Goal: Task Accomplishment & Management: Complete application form

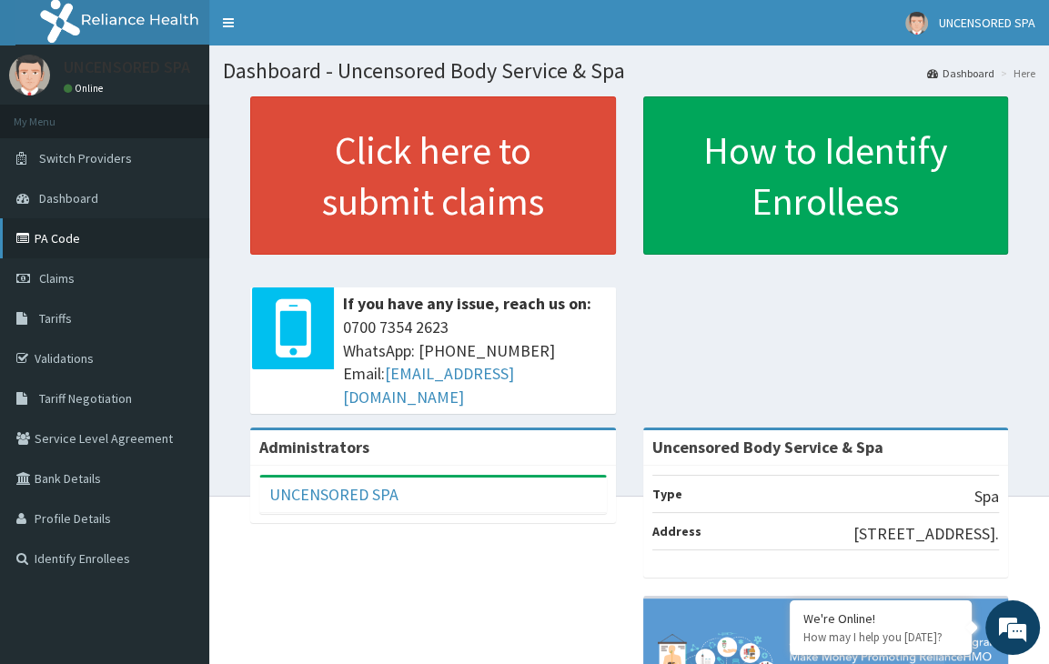
click at [52, 234] on link "PA Code" at bounding box center [104, 238] width 209 height 40
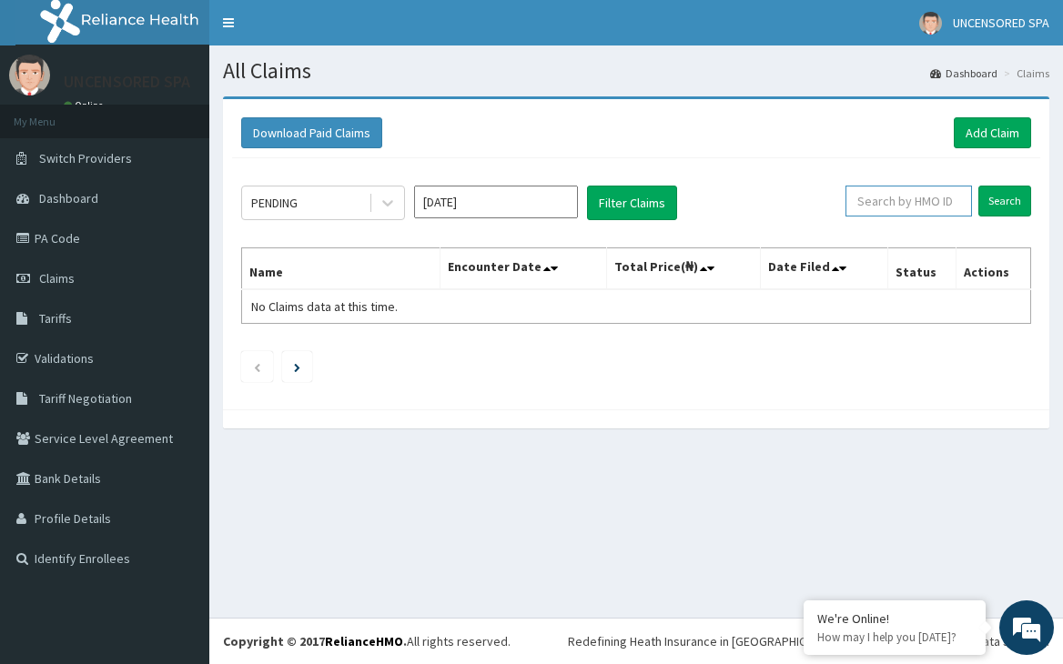
click at [915, 202] on input "text" at bounding box center [908, 201] width 126 height 31
paste input "ENP/10283/D"
click at [1002, 201] on input "Search" at bounding box center [1004, 201] width 53 height 31
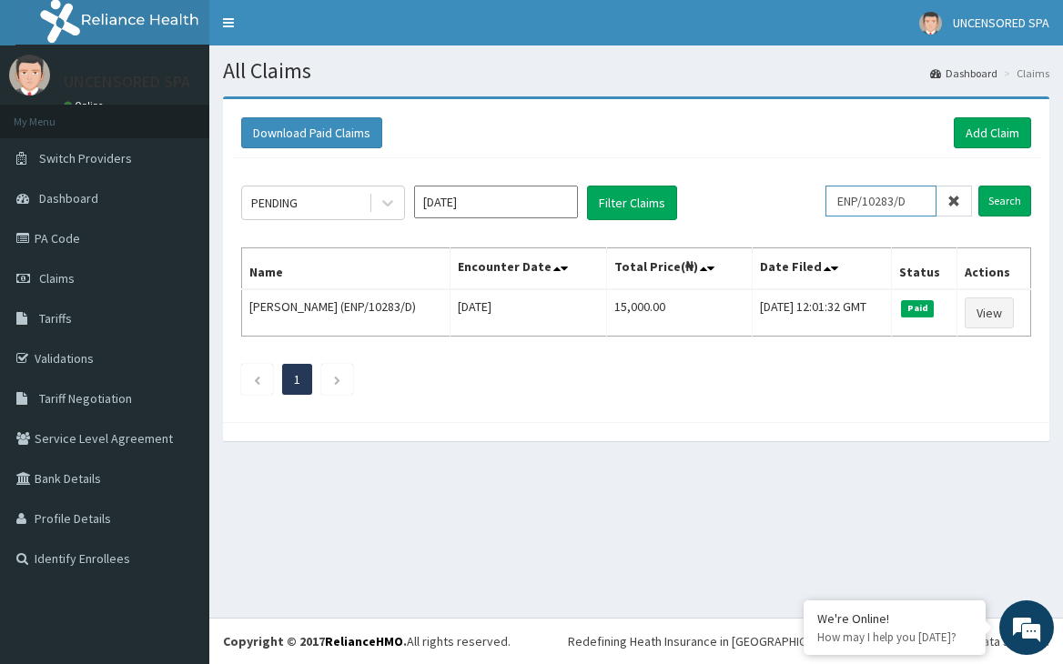
drag, startPoint x: 921, startPoint y: 201, endPoint x: 622, endPoint y: 164, distance: 300.7
click at [622, 164] on div "PENDING Sep 2025 Filter Claims ENP/10283/D Search Name Encounter Date Total Pri…" at bounding box center [636, 285] width 808 height 255
paste input "PSR/10021/A"
type input "PSR/10021/A"
click at [978, 186] on input "Search" at bounding box center [1004, 201] width 53 height 31
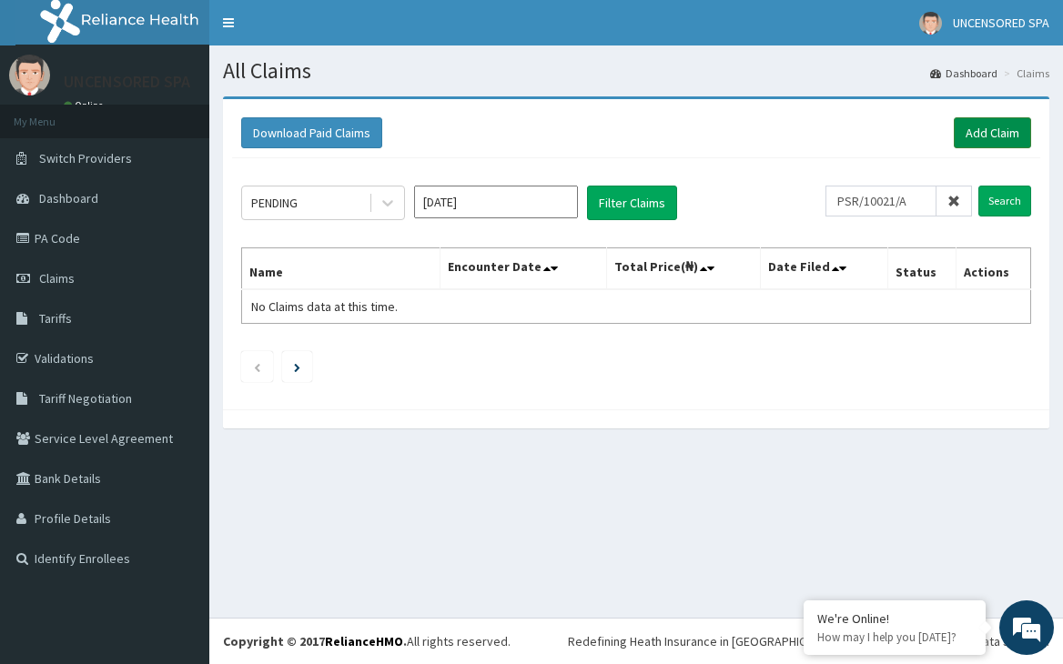
click at [969, 134] on link "Add Claim" at bounding box center [991, 132] width 77 height 31
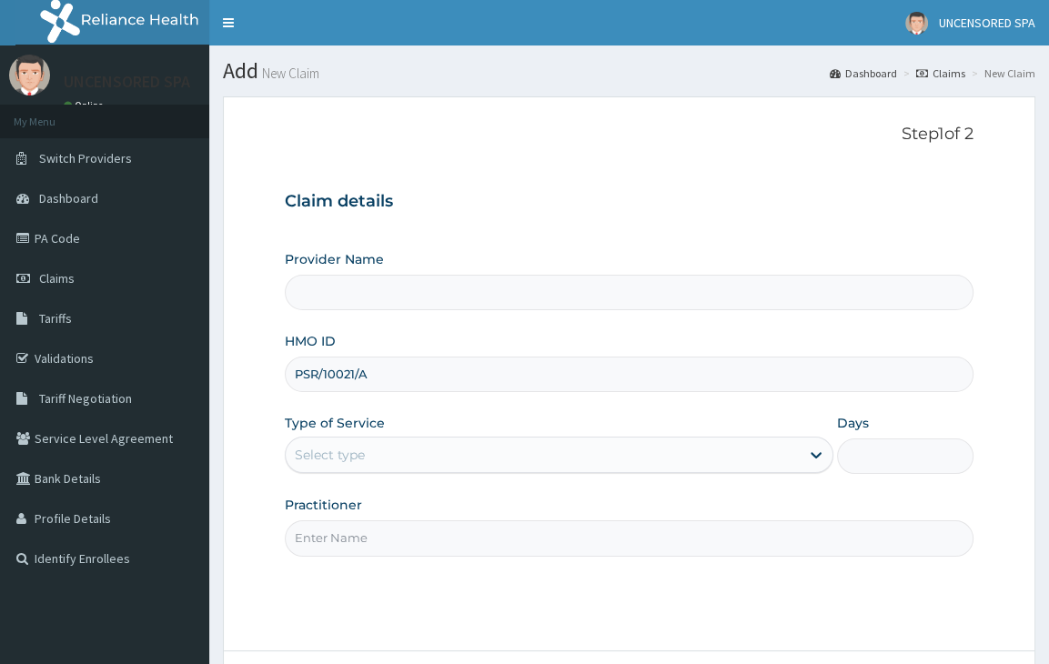
type input "PSR/10021/A"
drag, startPoint x: 377, startPoint y: 541, endPoint x: 400, endPoint y: 585, distance: 49.7
click at [400, 585] on div "Step 1 of 2 Claim details Provider Name HMO ID PSR/10021/A Type of Service Sele…" at bounding box center [629, 374] width 689 height 499
type input "Uncensored Body Service & Spa"
type input "1"
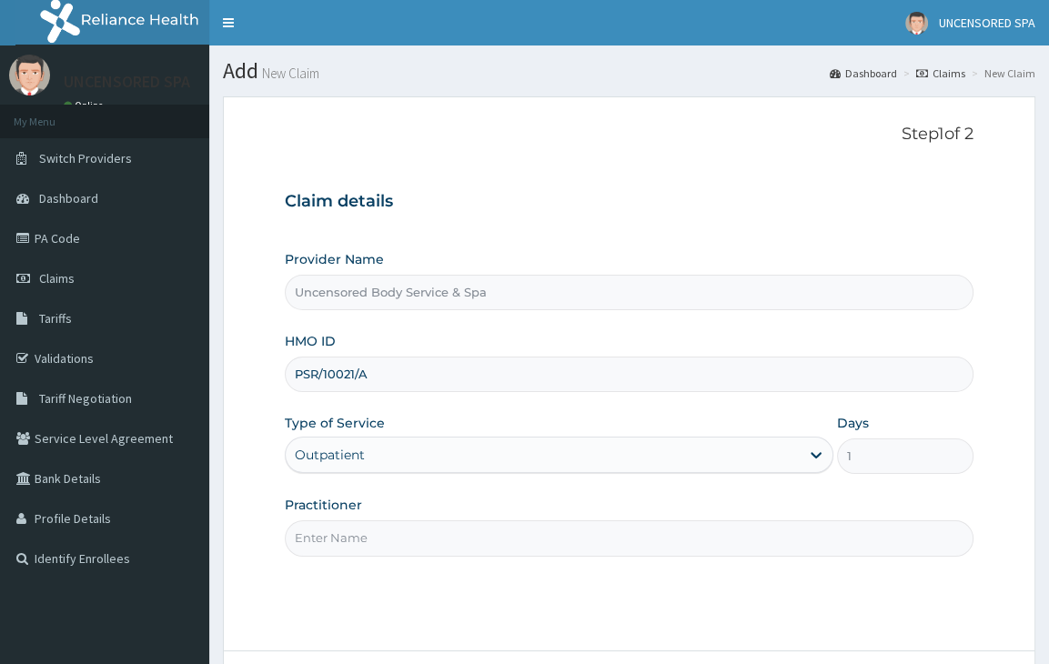
type input "Tejumola"
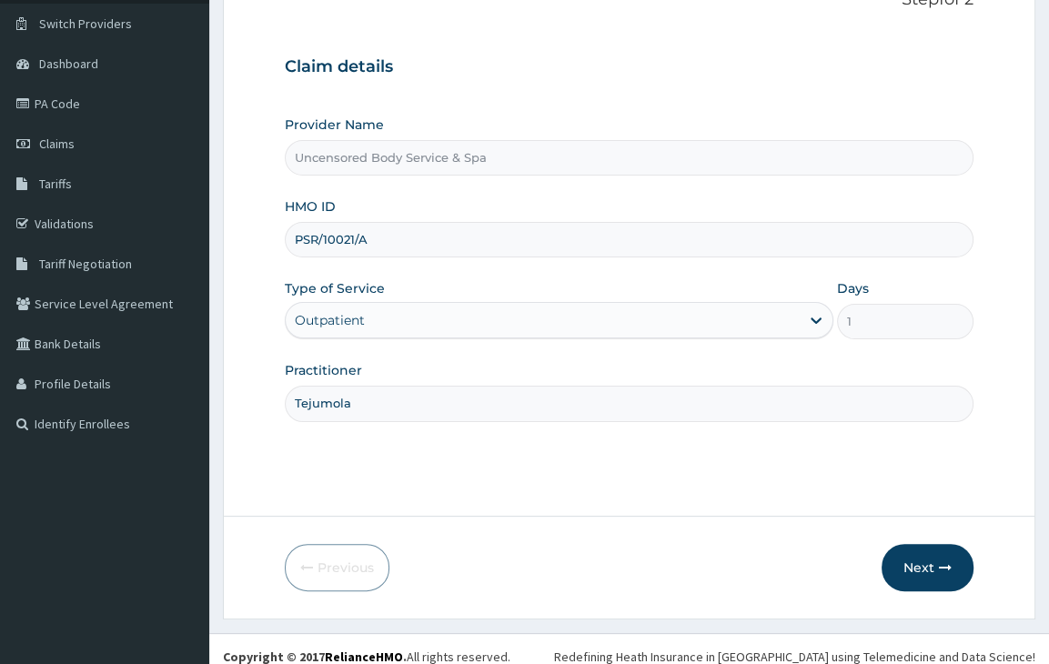
scroll to position [149, 0]
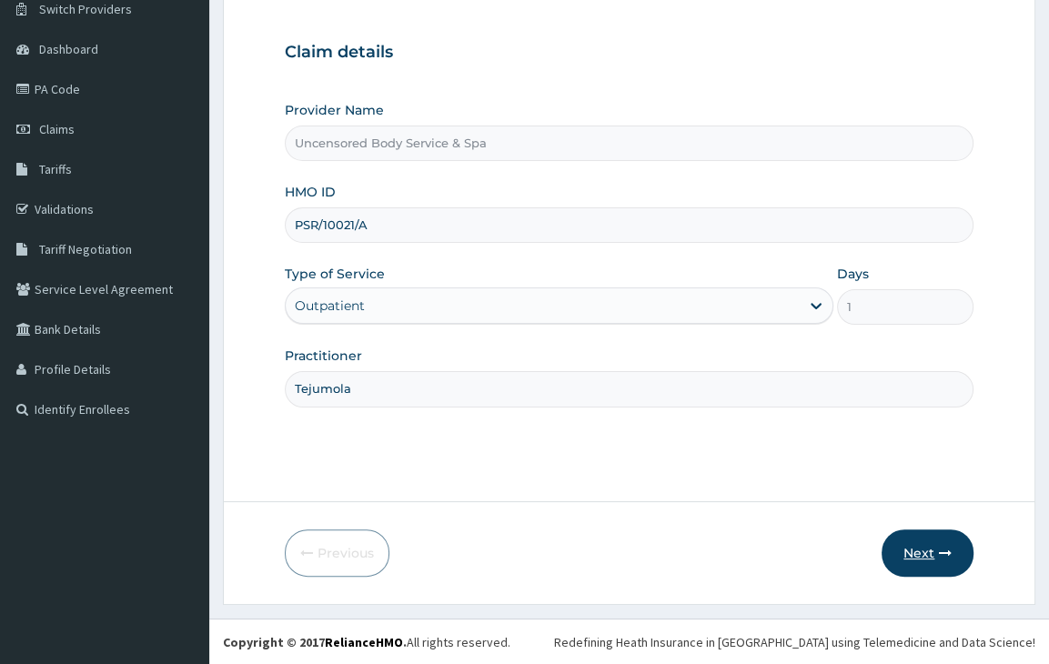
click at [938, 563] on button "Next" at bounding box center [928, 552] width 92 height 47
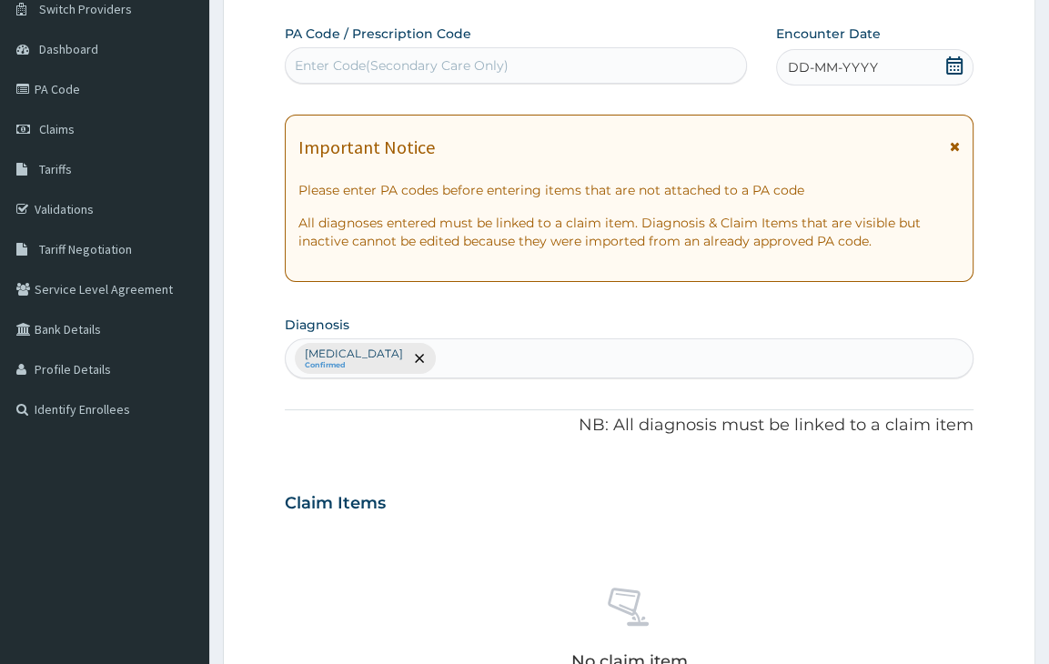
click at [324, 74] on div "Enter Code(Secondary Care Only)" at bounding box center [402, 65] width 214 height 18
paste input "PA/4C498E"
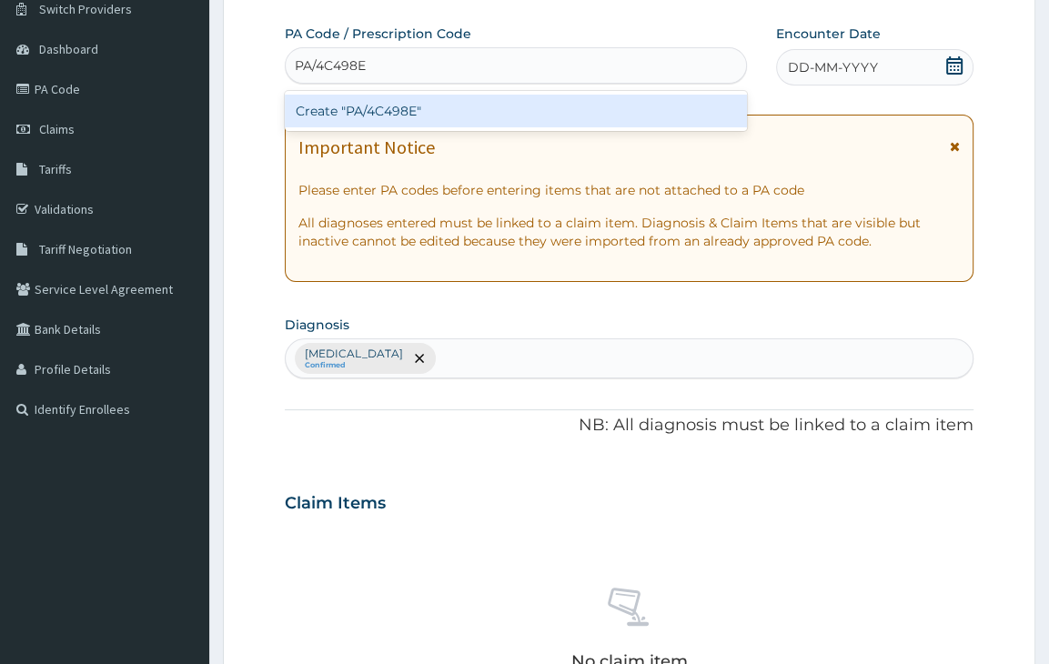
type input "PA/4C498E"
click at [266, 131] on form "Step 2 of 2 PA Code / Prescription Code option Create "PA/4C498E" focused, 1 of…" at bounding box center [629, 524] width 812 height 1154
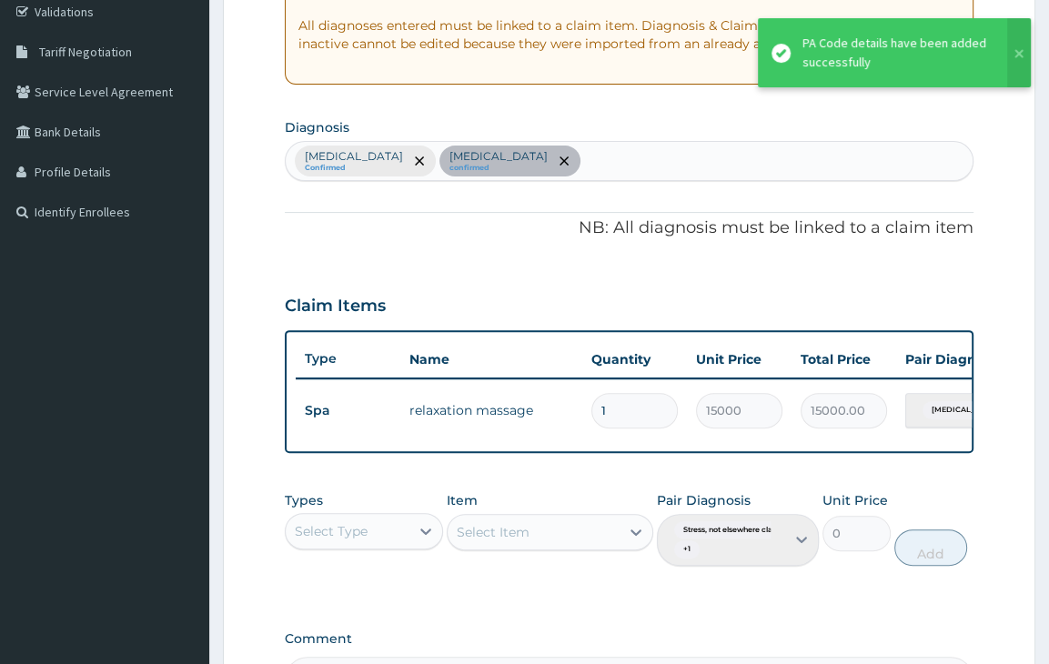
scroll to position [587, 0]
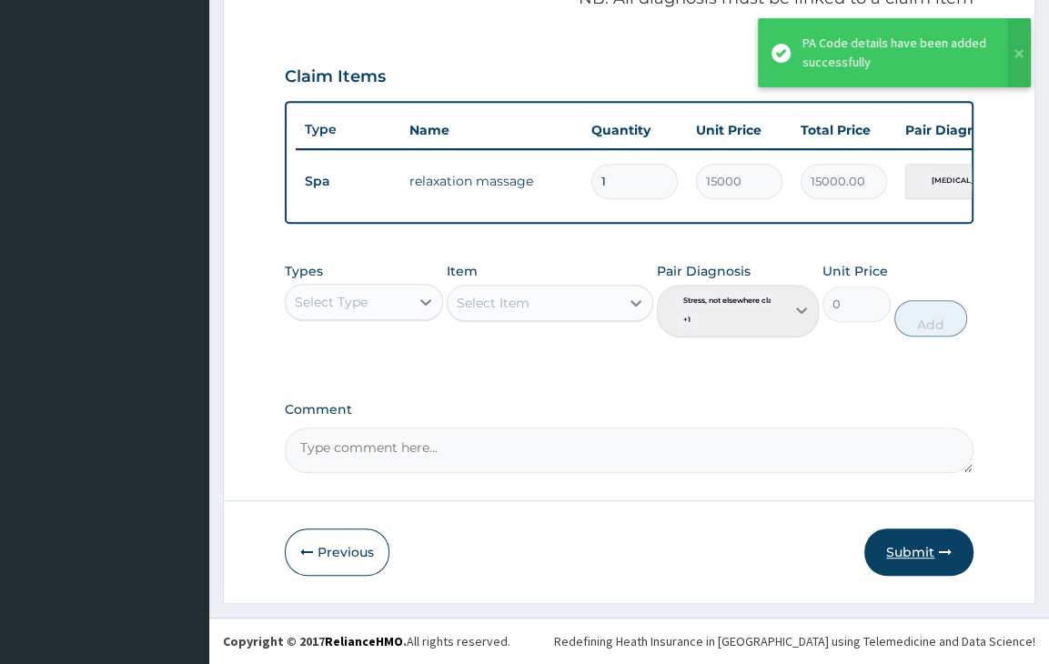
click at [963, 542] on button "Submit" at bounding box center [918, 552] width 109 height 47
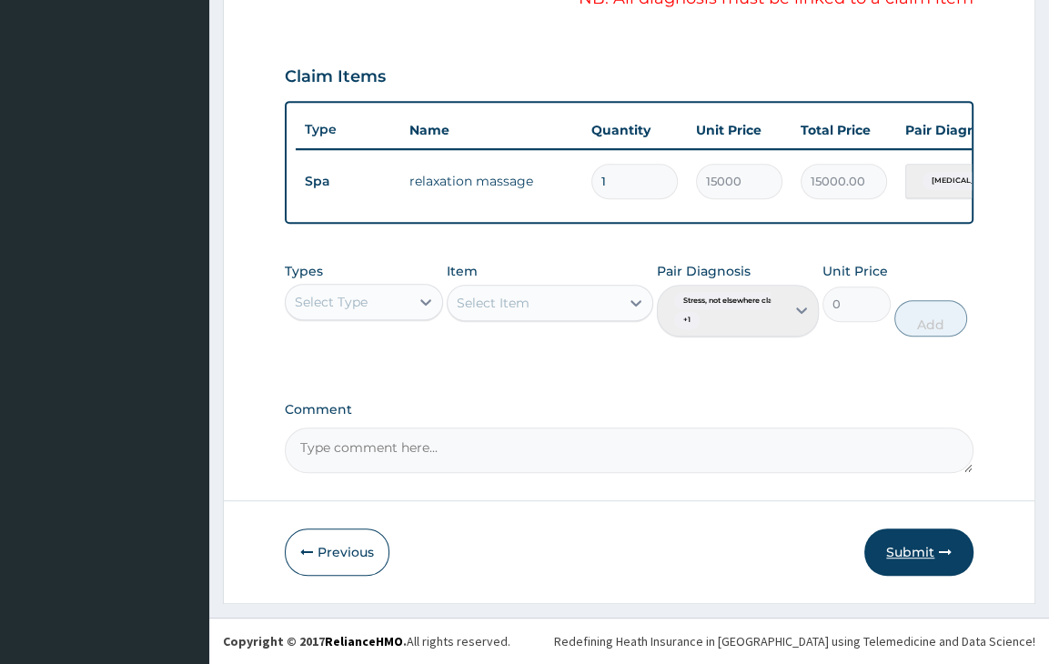
click at [894, 556] on button "Submit" at bounding box center [918, 552] width 109 height 47
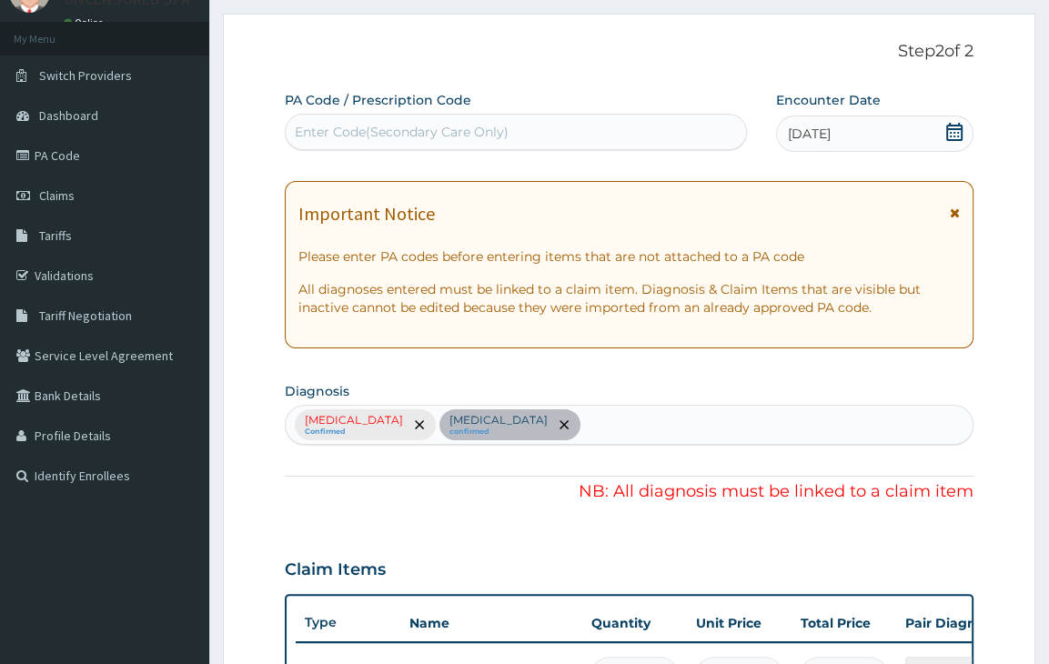
scroll to position [82, 0]
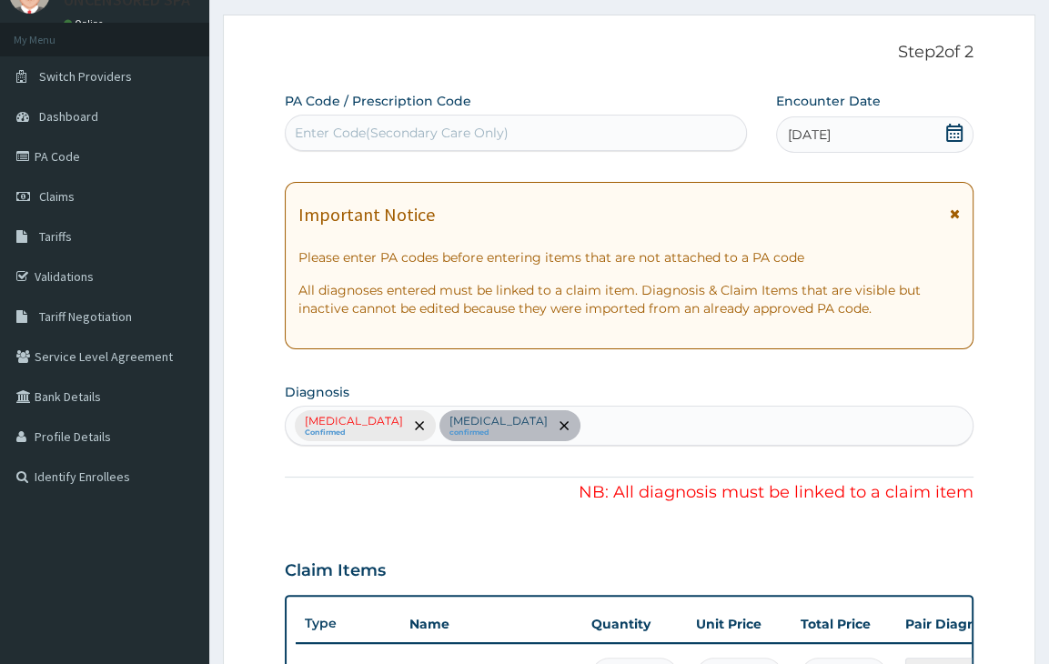
click at [489, 426] on div "Stress, not elsewhere classified Confirmed Motion sickness confirmed" at bounding box center [629, 426] width 689 height 40
click at [670, 437] on div "Stress, not elsewhere classified Confirmed Motion sickness confirmed" at bounding box center [629, 426] width 689 height 40
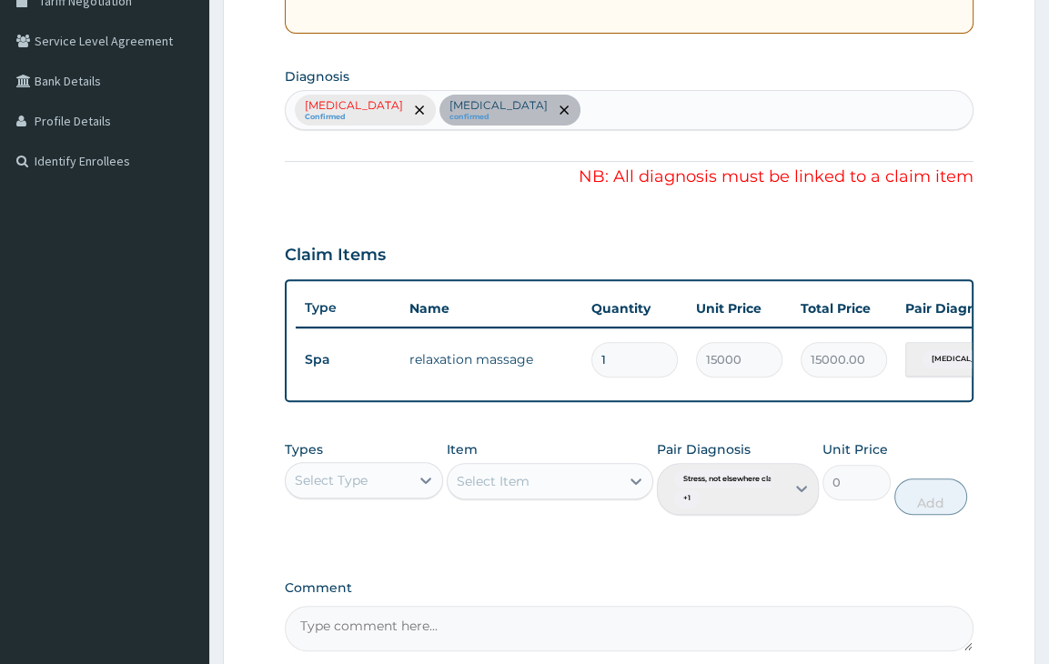
scroll to position [404, 0]
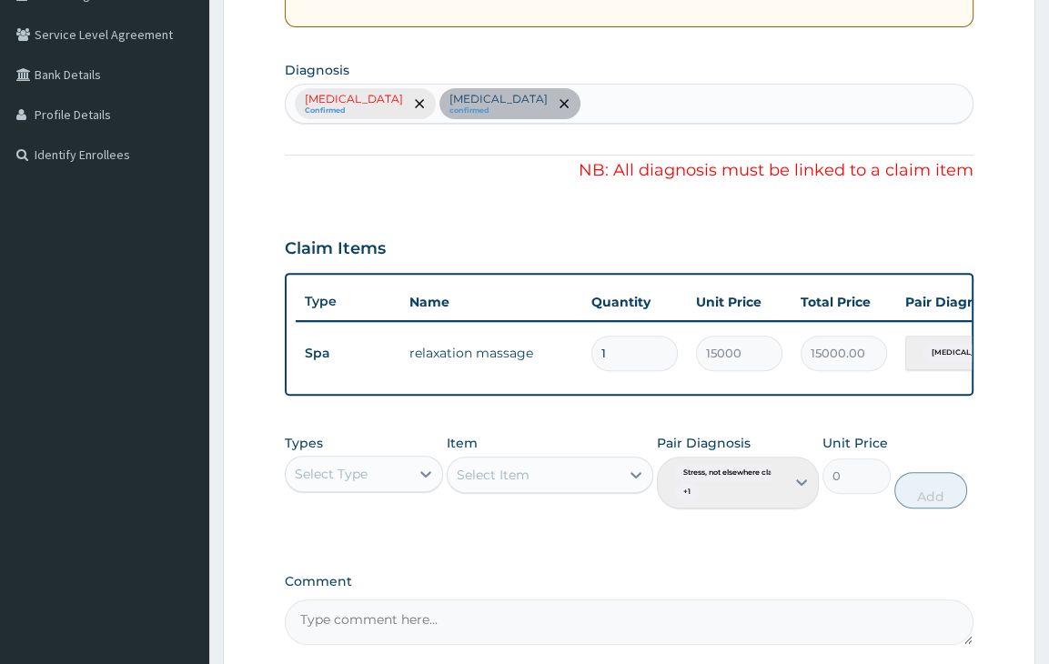
click at [774, 503] on div "Pair Diagnosis Stress, not elsewhere classifi... + 1" at bounding box center [738, 472] width 162 height 76
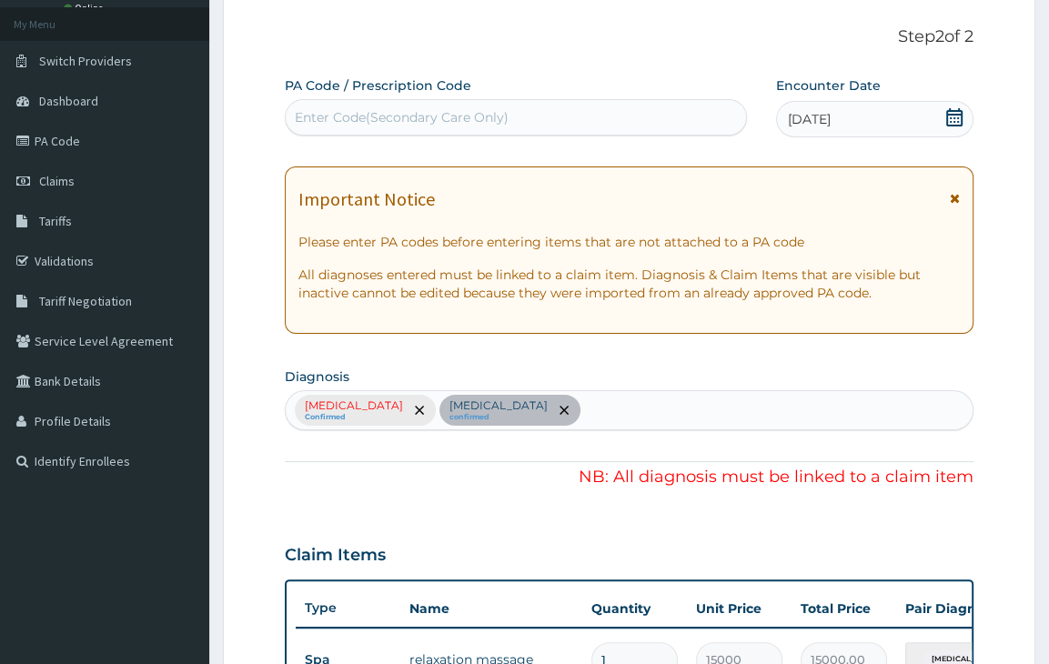
scroll to position [15, 0]
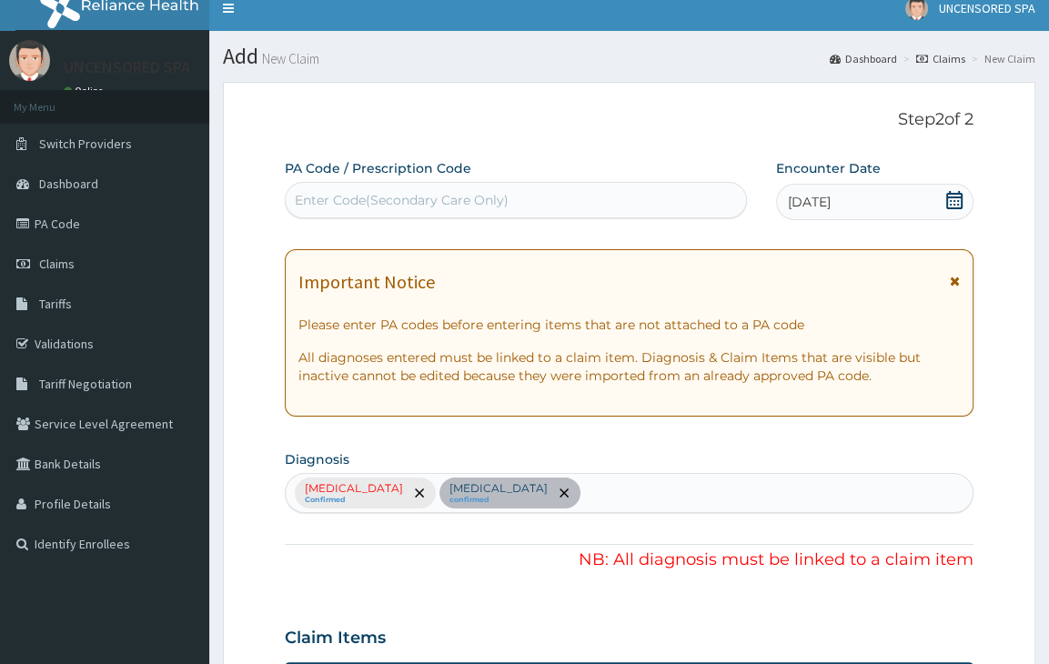
click at [626, 491] on div "Stress, not elsewhere classified Confirmed Motion sickness confirmed" at bounding box center [629, 493] width 689 height 40
click at [657, 499] on div "Stress, not elsewhere classified Confirmed Motion sickness confirmed" at bounding box center [629, 493] width 689 height 40
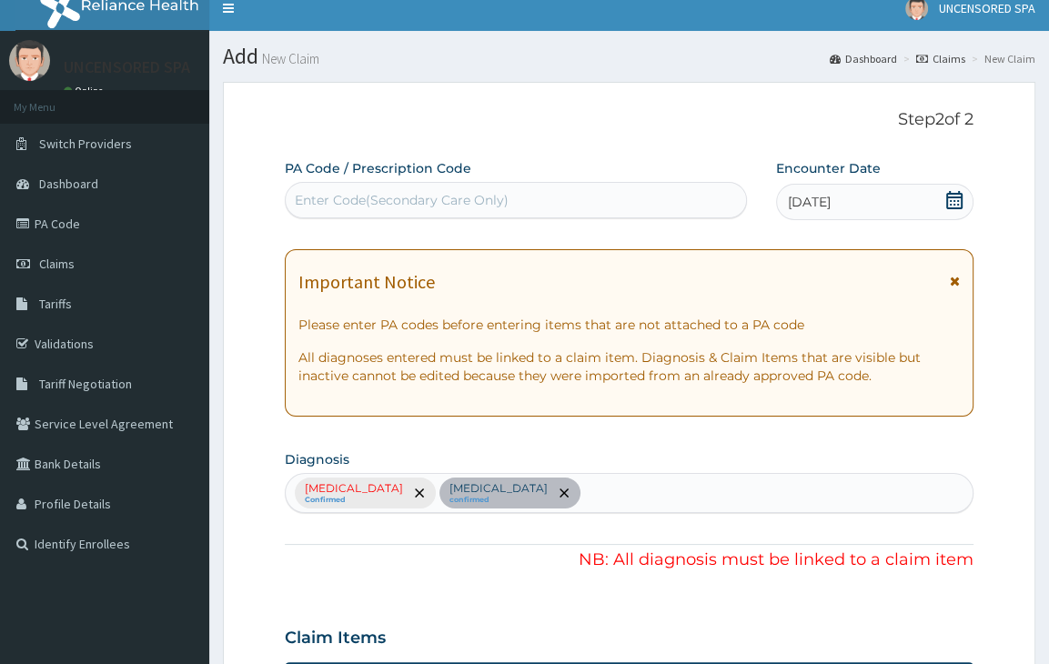
click at [657, 499] on div "Stress, not elsewhere classified Confirmed Motion sickness confirmed" at bounding box center [629, 493] width 689 height 40
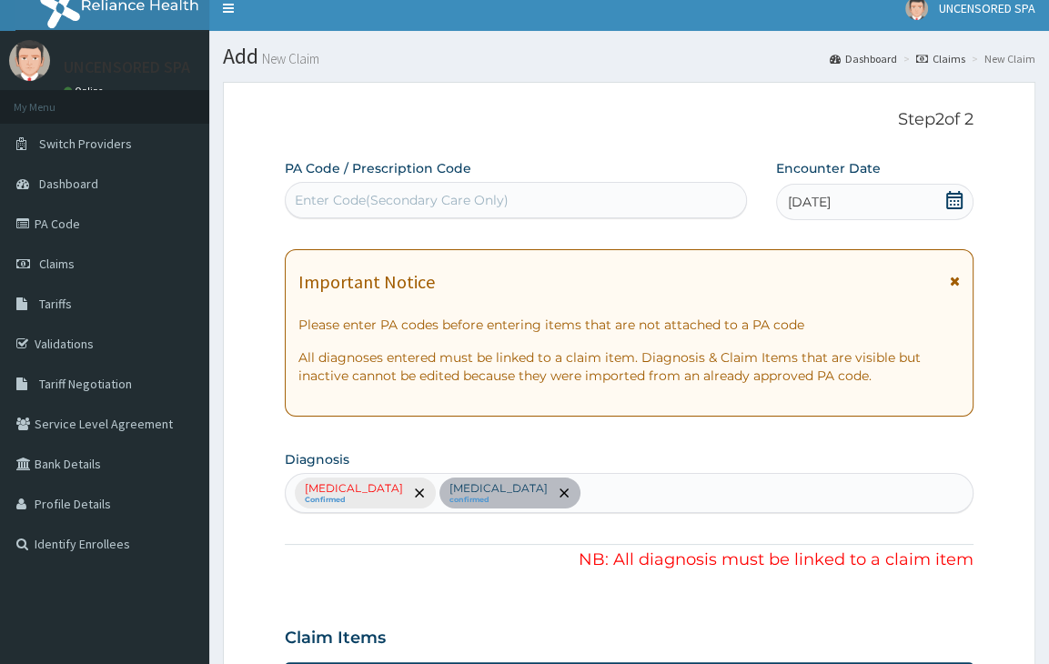
click at [657, 499] on div "Stress, not elsewhere classified Confirmed Motion sickness confirmed" at bounding box center [629, 493] width 689 height 40
click at [673, 489] on div "Stress, not elsewhere classified Confirmed Motion sickness confirmed" at bounding box center [629, 493] width 689 height 40
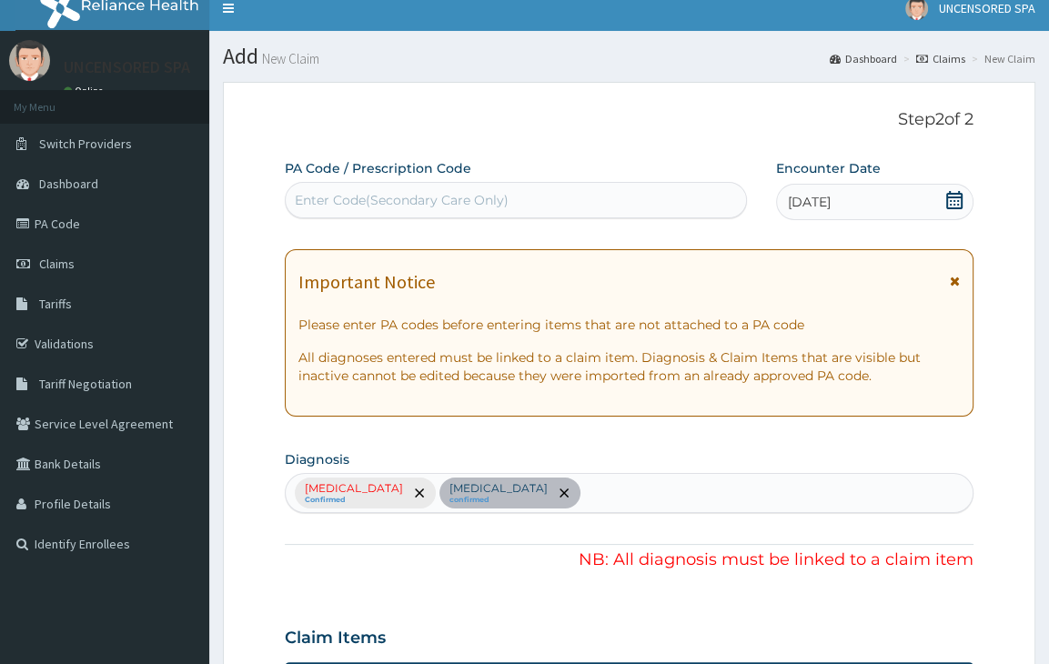
drag, startPoint x: 673, startPoint y: 489, endPoint x: 637, endPoint y: 488, distance: 36.4
click at [637, 488] on div "Stress, not elsewhere classified Confirmed Motion sickness confirmed" at bounding box center [629, 493] width 689 height 40
click at [620, 491] on div "Stress, not elsewhere classified Confirmed Motion sickness confirmed" at bounding box center [629, 493] width 689 height 40
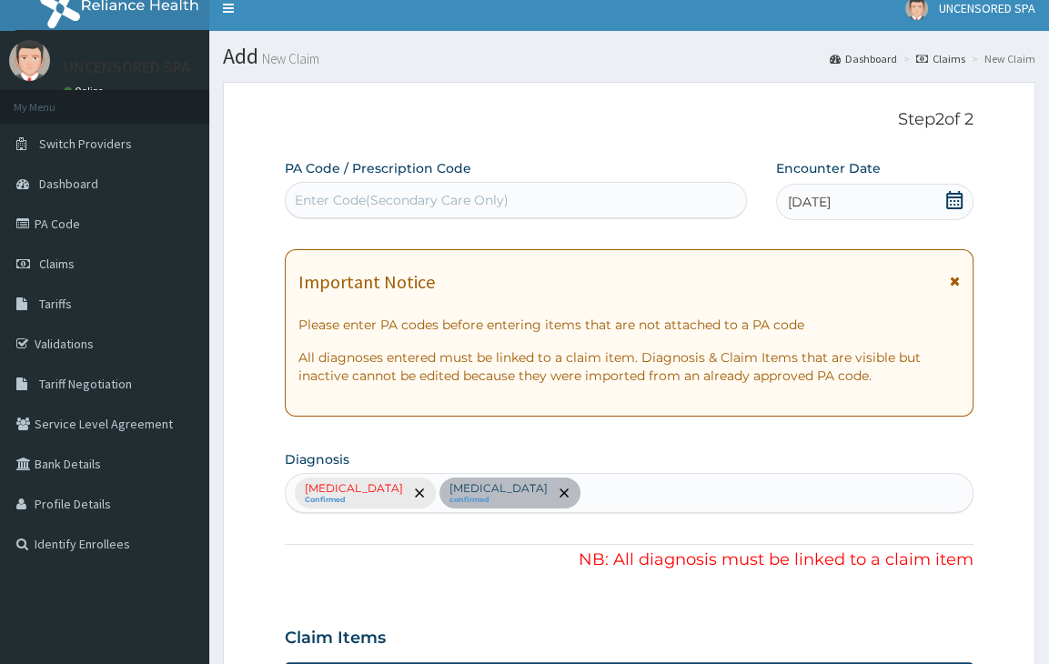
click at [620, 491] on div "Stress, not elsewhere classified Confirmed Motion sickness confirmed" at bounding box center [629, 493] width 689 height 40
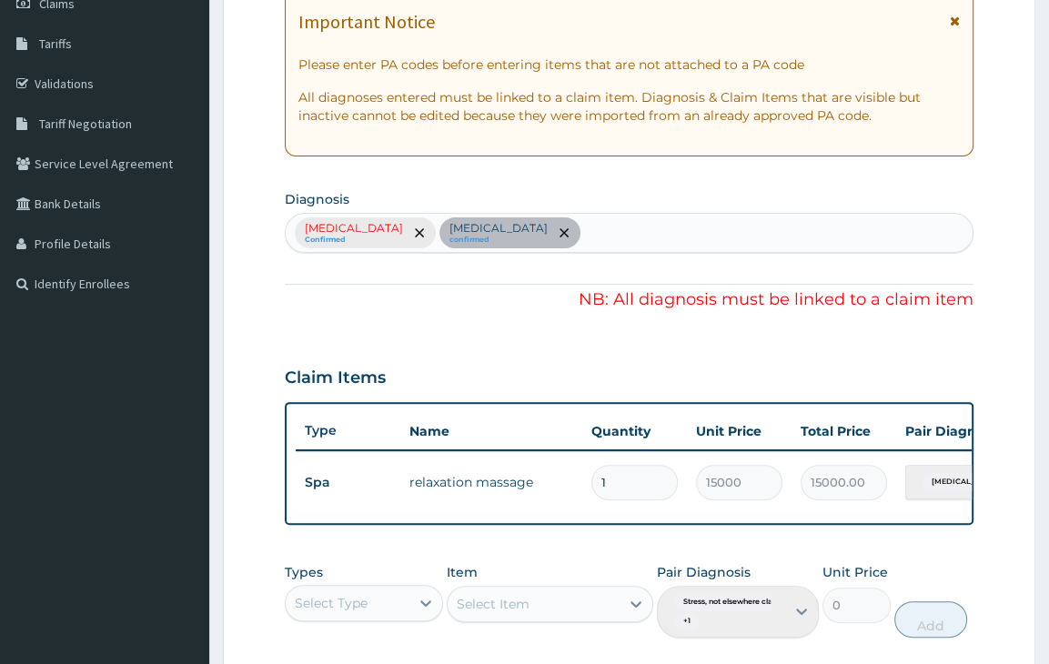
scroll to position [587, 0]
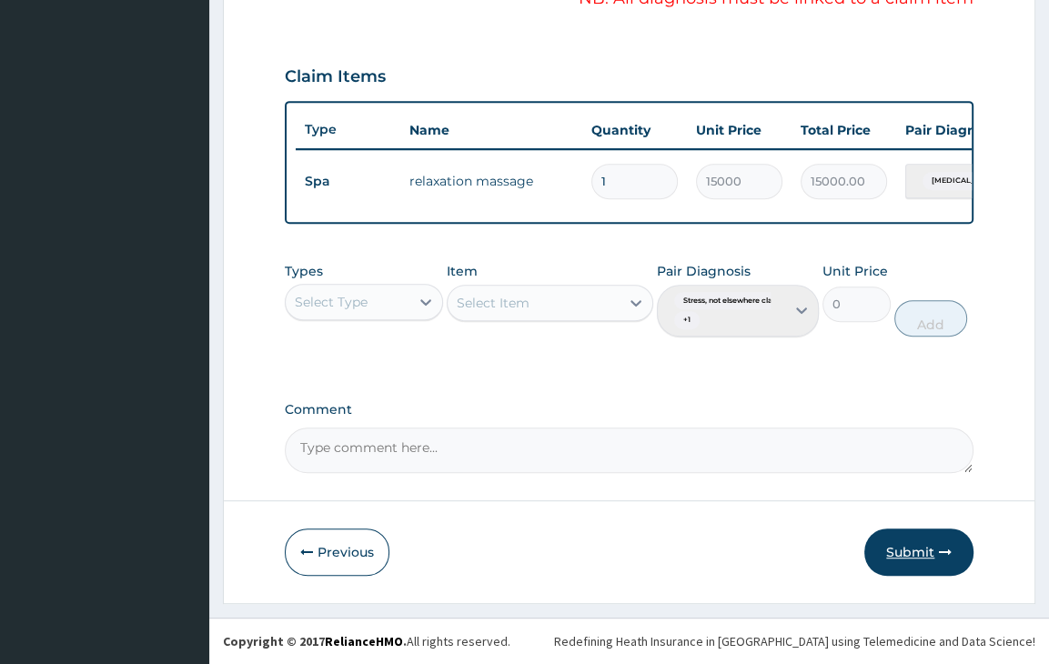
click at [935, 541] on button "Submit" at bounding box center [918, 552] width 109 height 47
click at [923, 562] on button "Submit" at bounding box center [918, 552] width 109 height 47
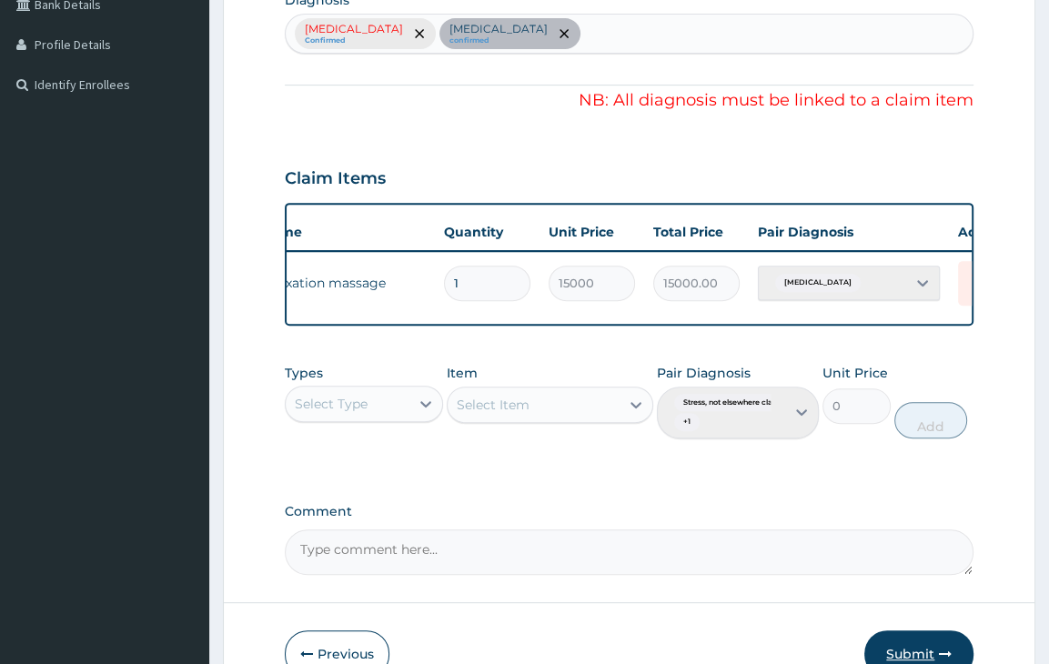
scroll to position [0, 223]
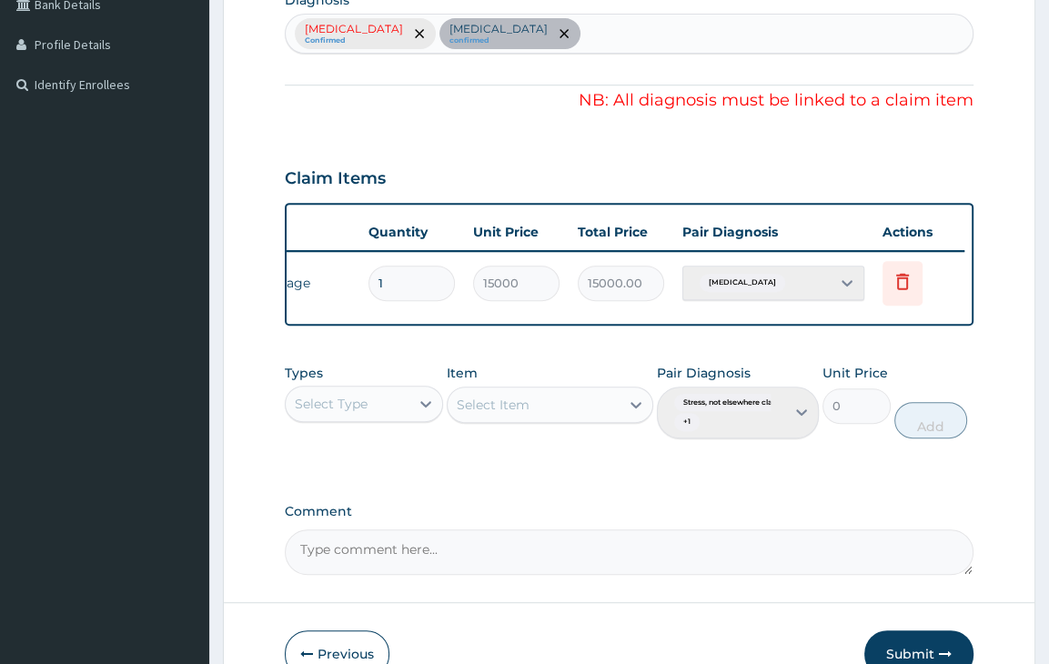
click at [848, 276] on div "Motion sickness" at bounding box center [773, 283] width 182 height 35
click at [844, 269] on div "Motion sickness" at bounding box center [773, 283] width 182 height 35
click at [809, 286] on div "Motion sickness" at bounding box center [773, 283] width 182 height 35
click at [841, 281] on div "Motion sickness" at bounding box center [773, 283] width 182 height 35
click at [637, 419] on div "Select Item" at bounding box center [550, 405] width 207 height 36
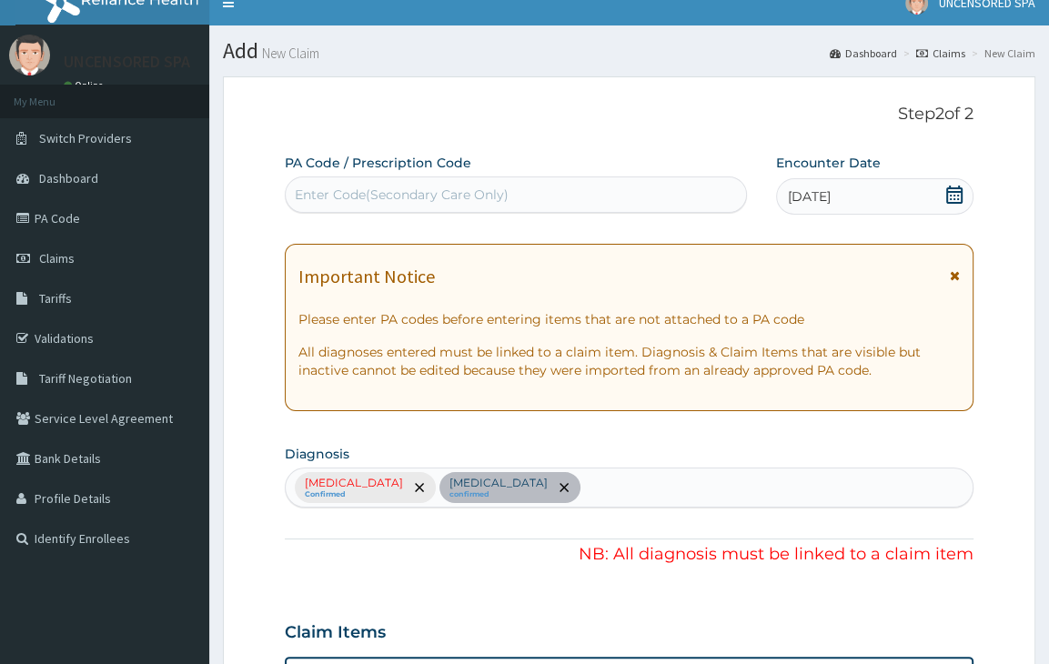
scroll to position [0, 0]
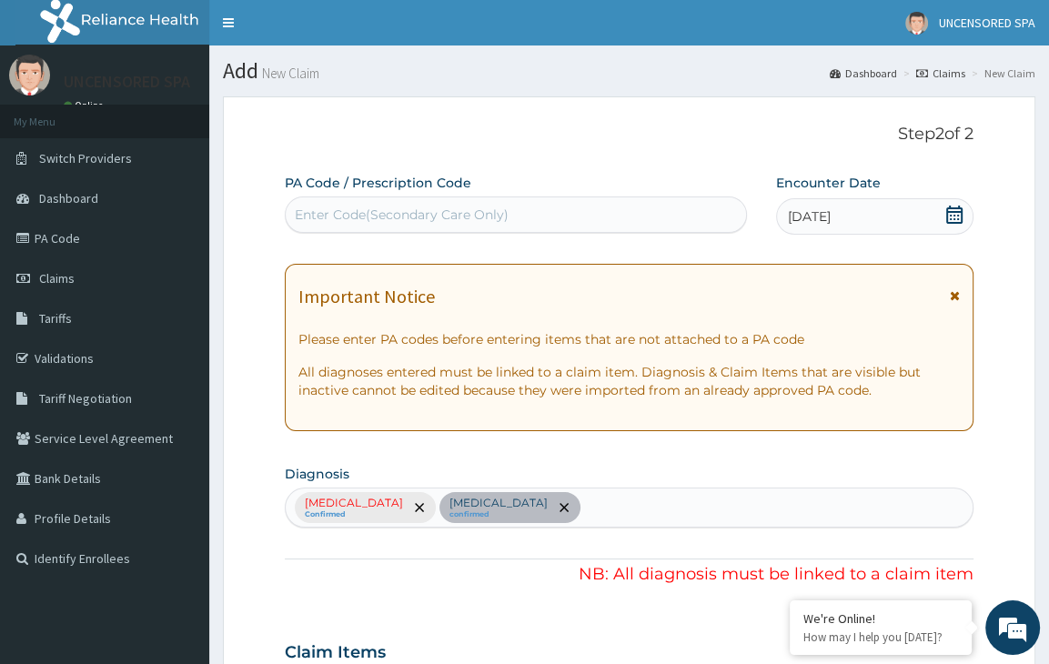
click at [620, 510] on div "Stress, not elsewhere classified Confirmed Motion sickness confirmed" at bounding box center [629, 508] width 689 height 40
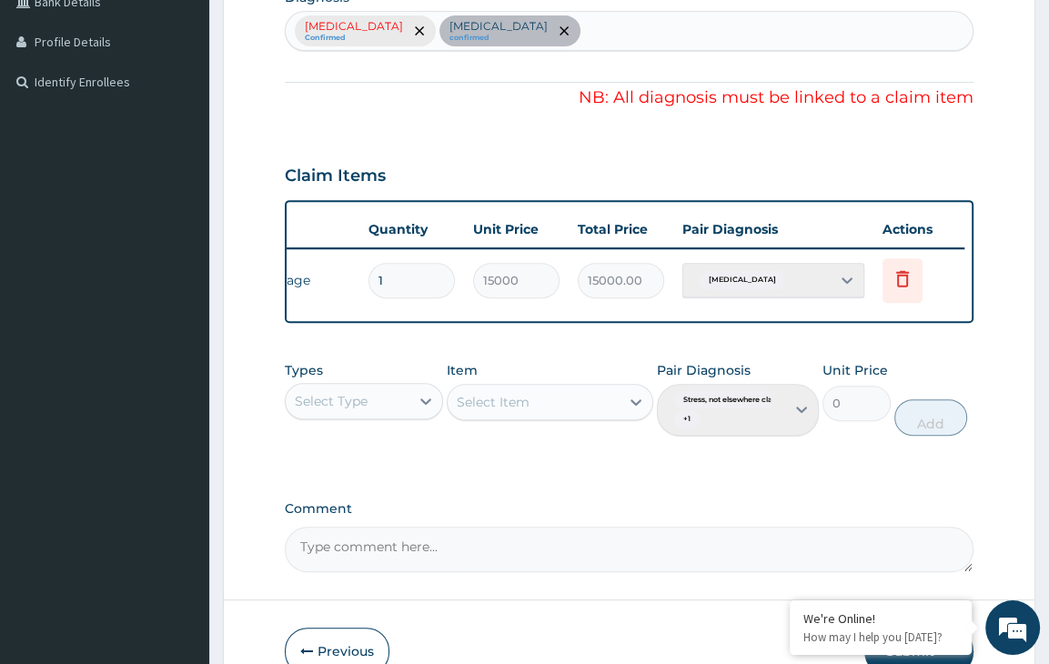
scroll to position [587, 0]
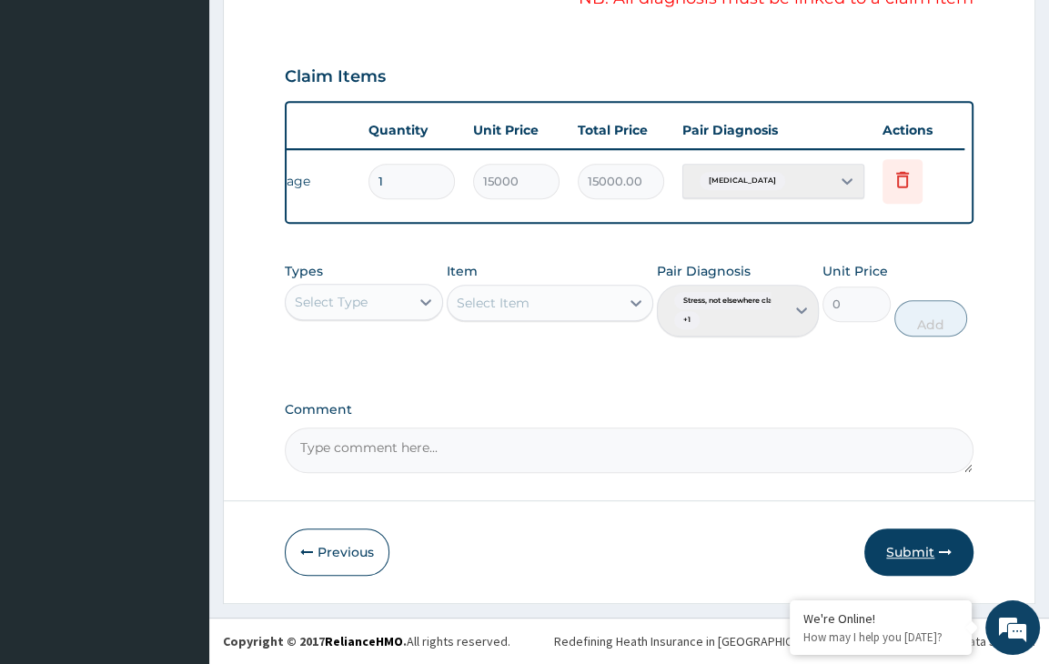
click at [922, 561] on button "Submit" at bounding box center [918, 552] width 109 height 47
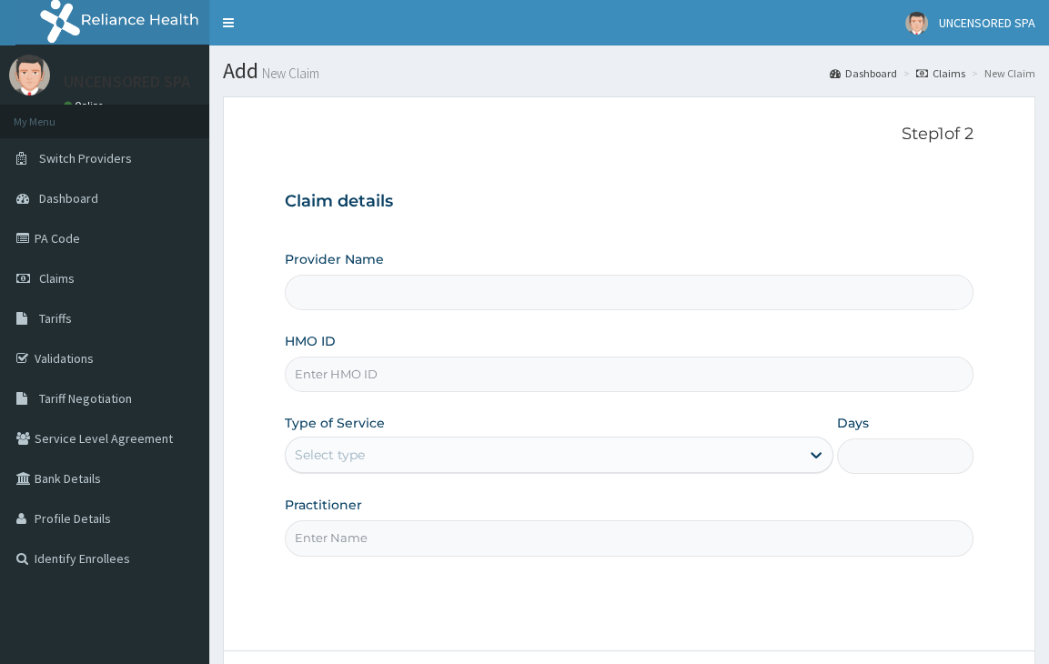
type input "Uncensored Body Service & Spa"
type input "1"
click at [341, 362] on input "HMO ID" at bounding box center [629, 374] width 689 height 35
paste input "AGO/10028/A"
type input "AGO/10028/A"
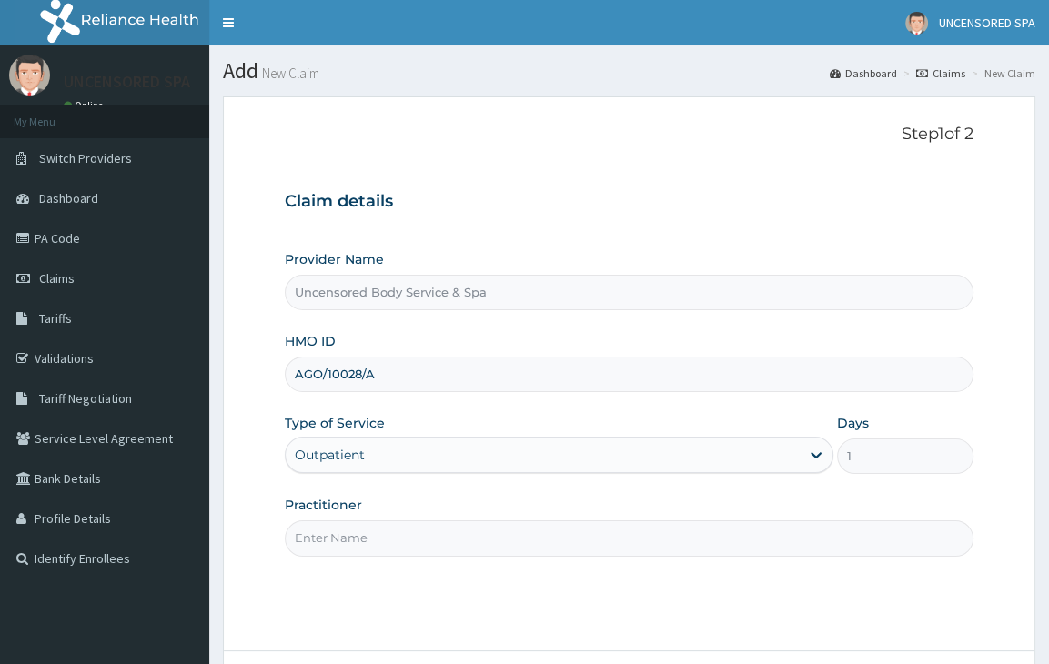
drag, startPoint x: 434, startPoint y: 529, endPoint x: 444, endPoint y: 581, distance: 52.8
click at [444, 581] on div "Step 1 of 2 Claim details Provider Name Uncensored Body Service & Spa HMO ID AG…" at bounding box center [629, 374] width 689 height 499
type input "Tejumola"
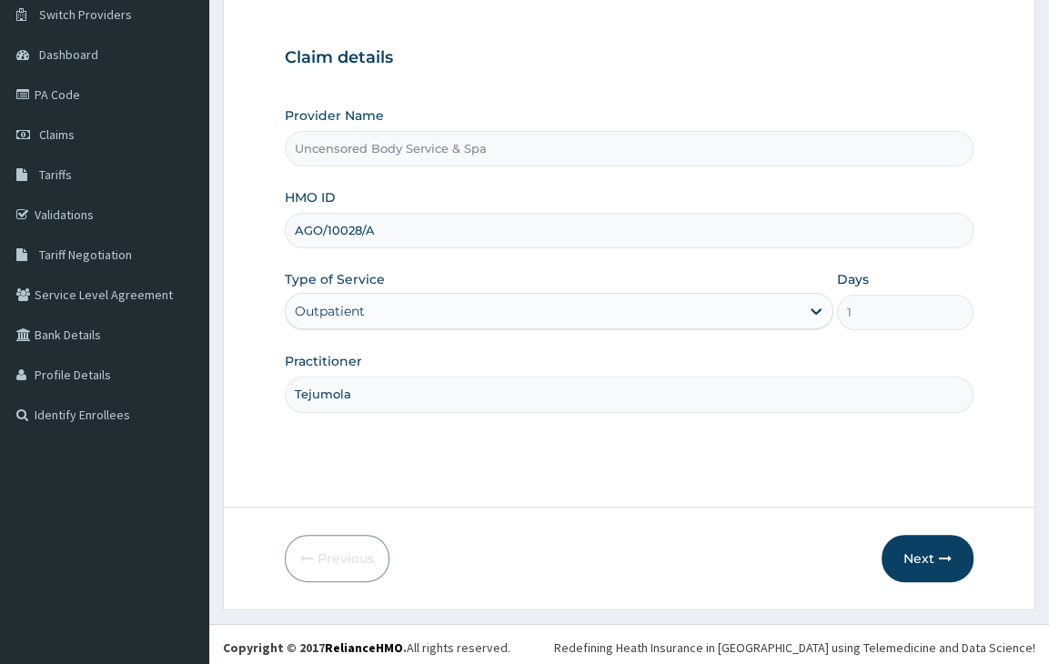
scroll to position [145, 0]
click at [897, 563] on button "Next" at bounding box center [928, 557] width 92 height 47
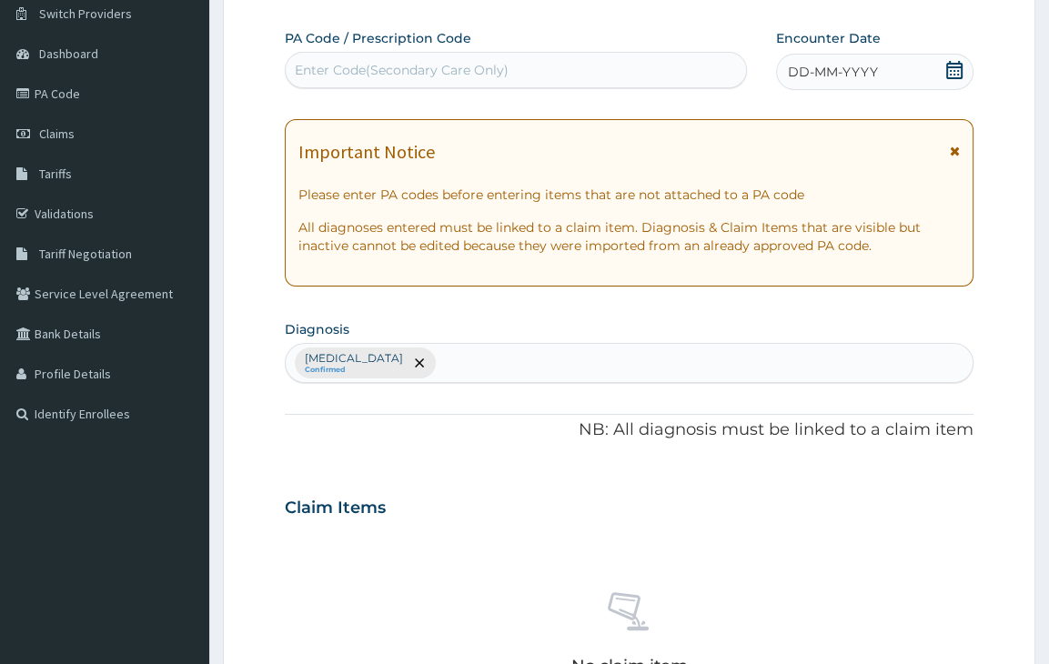
click at [459, 83] on div "Enter Code(Secondary Care Only)" at bounding box center [516, 69] width 460 height 29
paste input "PA/EC72CF"
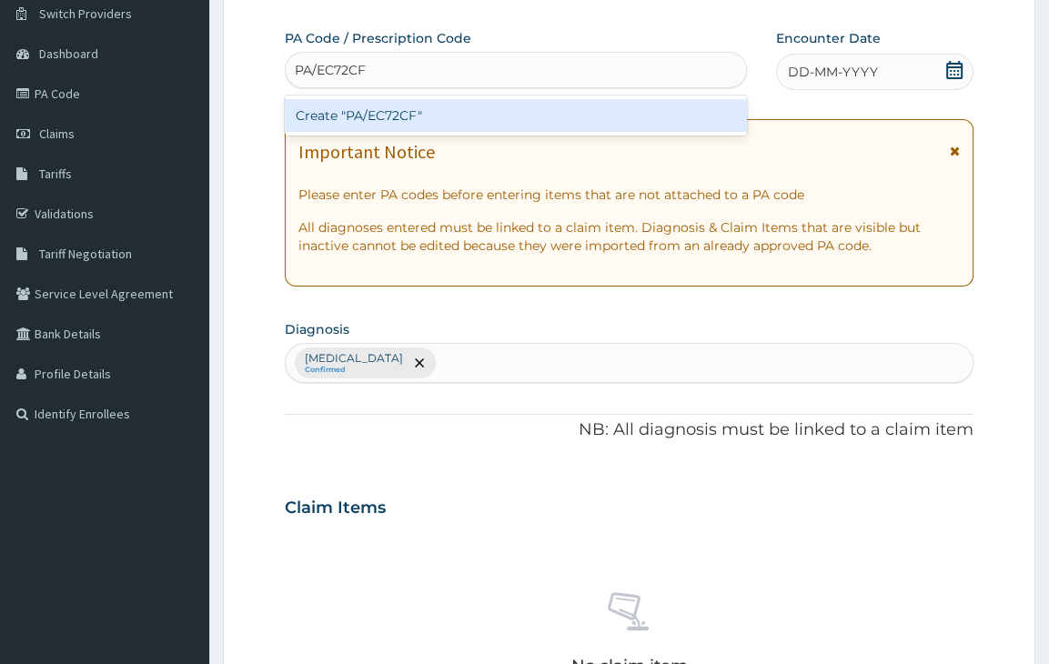
type input "PA/EC72CF"
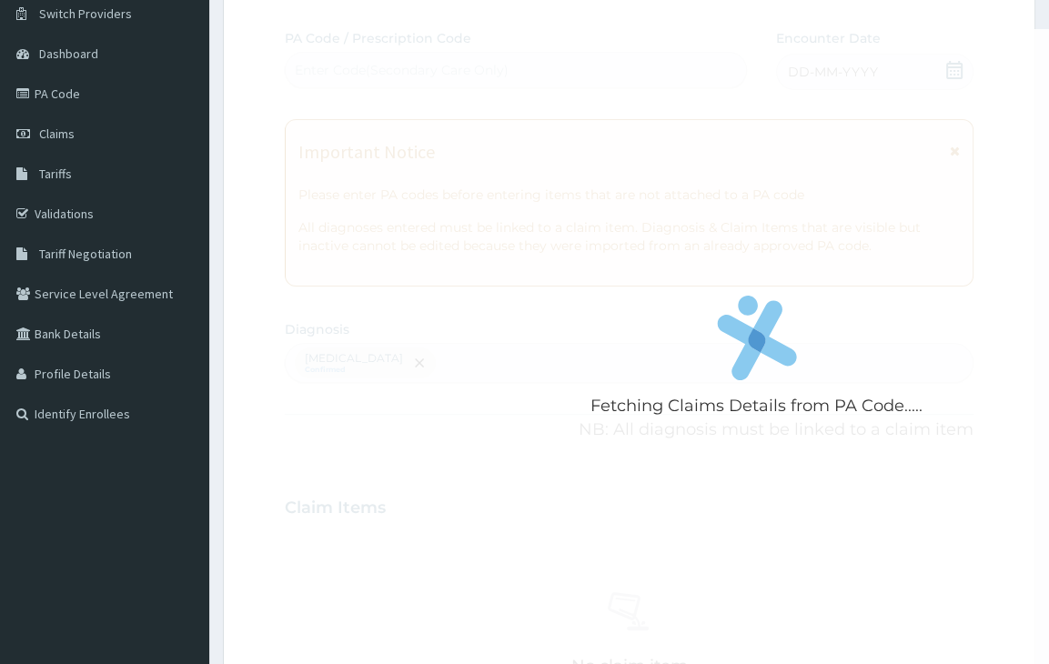
click at [259, 164] on form "Step 2 of 2 Fetching Claims Details from PA Code..... PA Code / Prescription Co…" at bounding box center [629, 529] width 812 height 1154
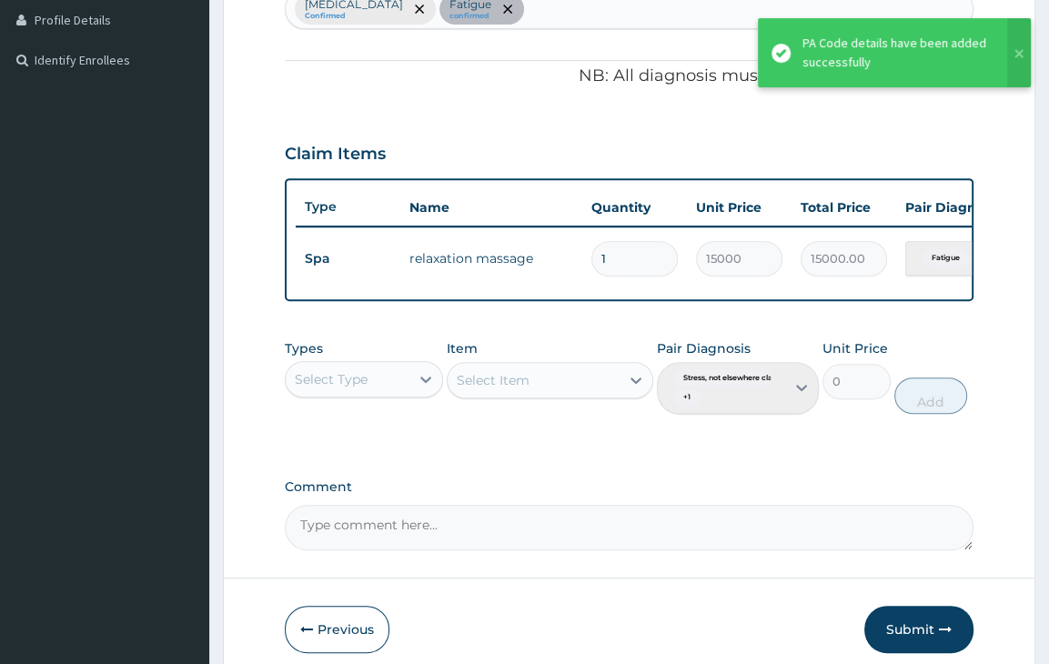
scroll to position [587, 0]
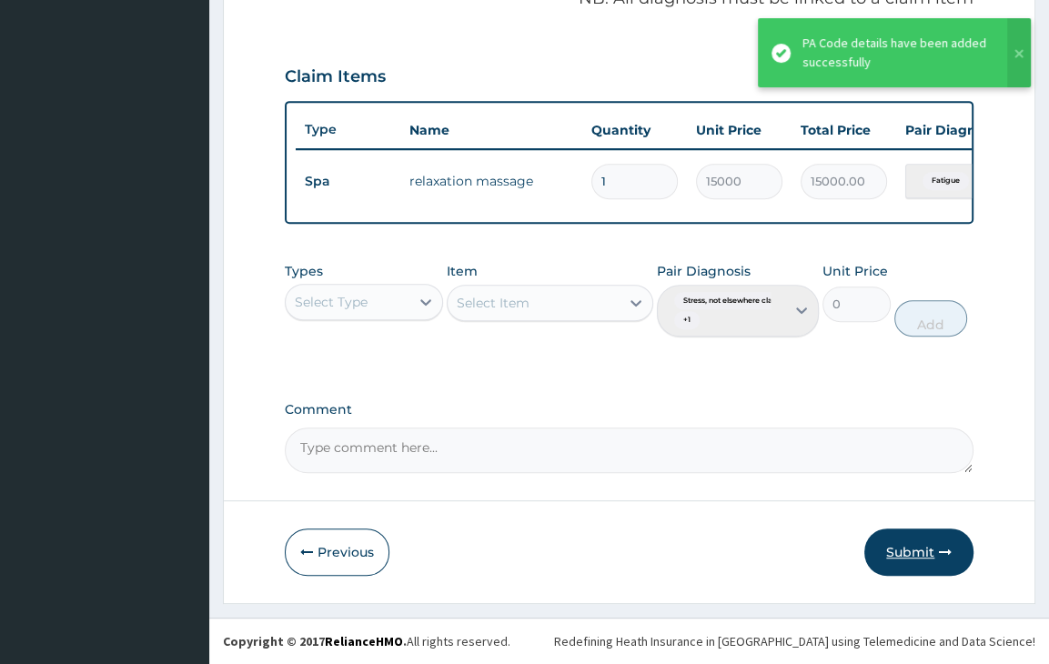
click at [930, 540] on button "Submit" at bounding box center [918, 552] width 109 height 47
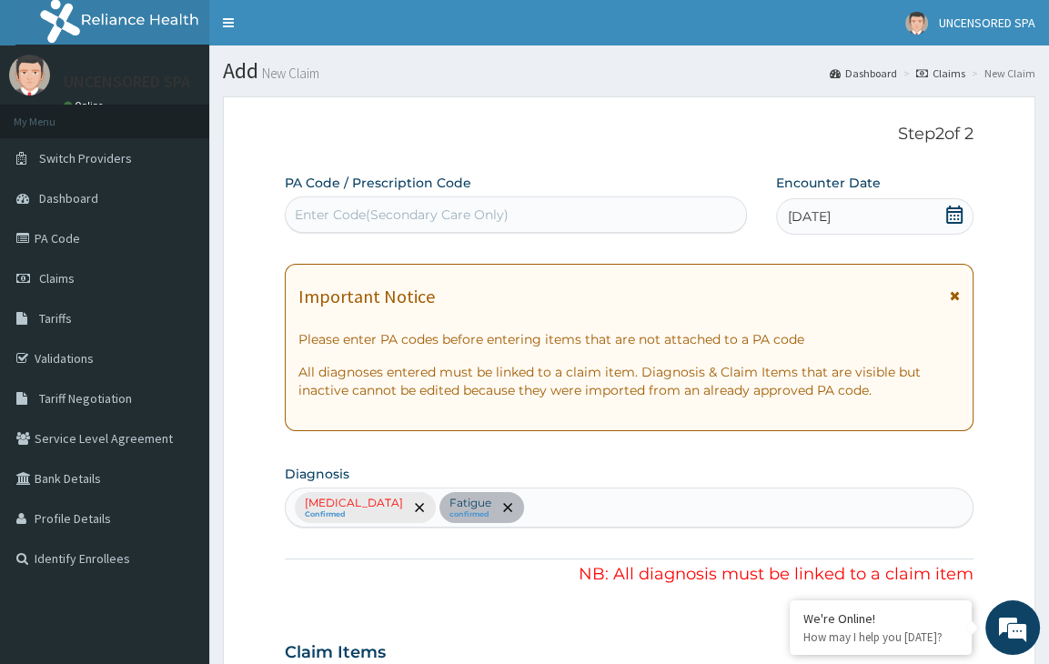
scroll to position [552, 0]
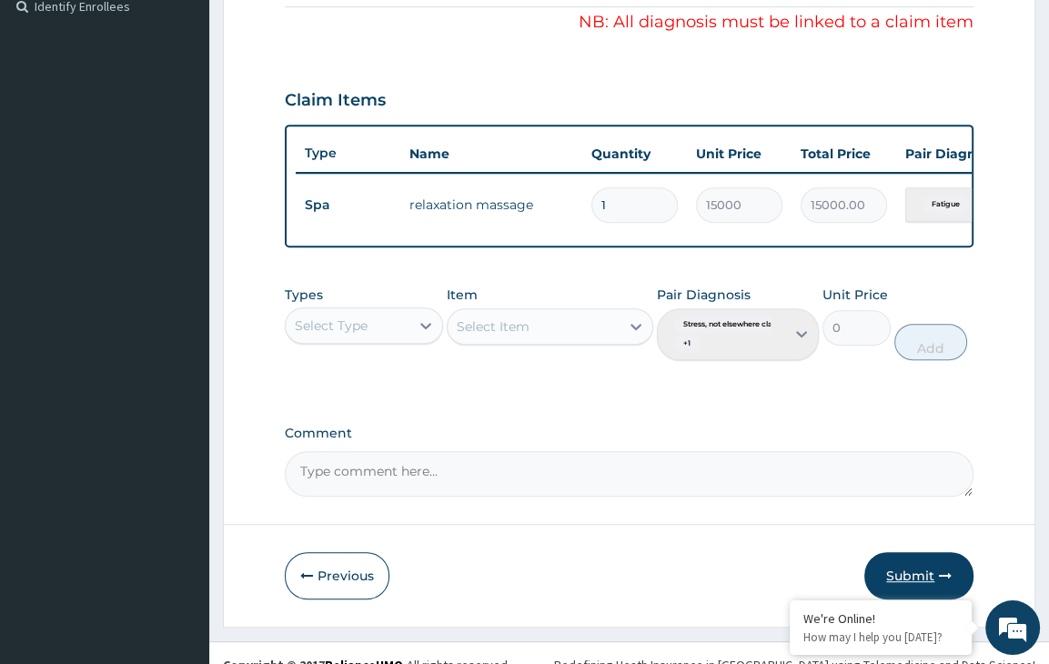
click at [886, 570] on button "Submit" at bounding box center [918, 575] width 109 height 47
click at [921, 590] on button "Submit" at bounding box center [918, 575] width 109 height 47
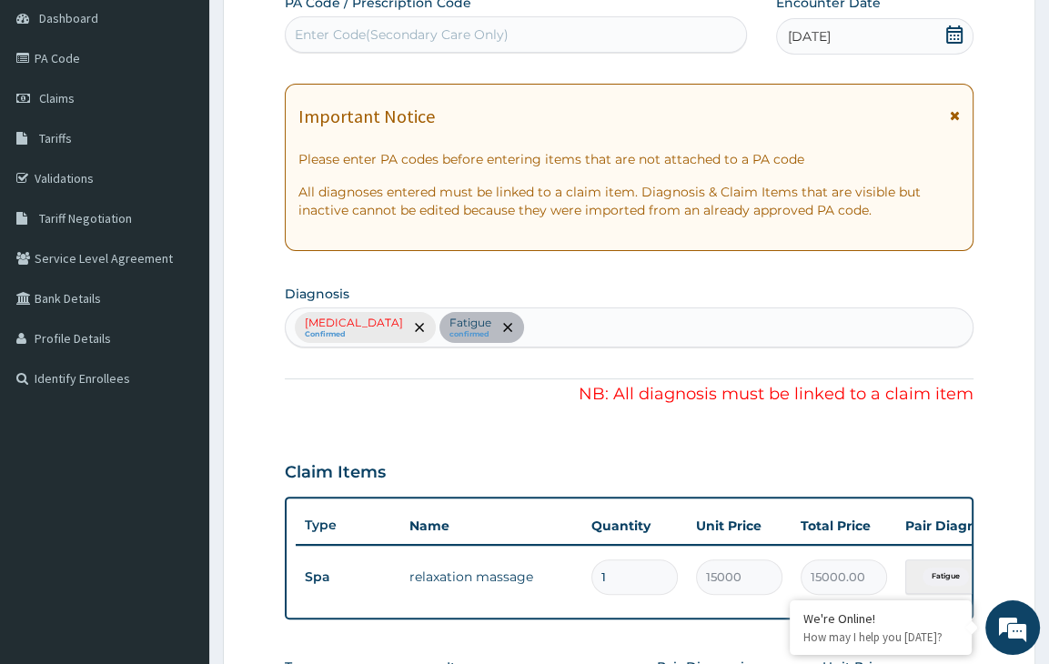
scroll to position [0, 0]
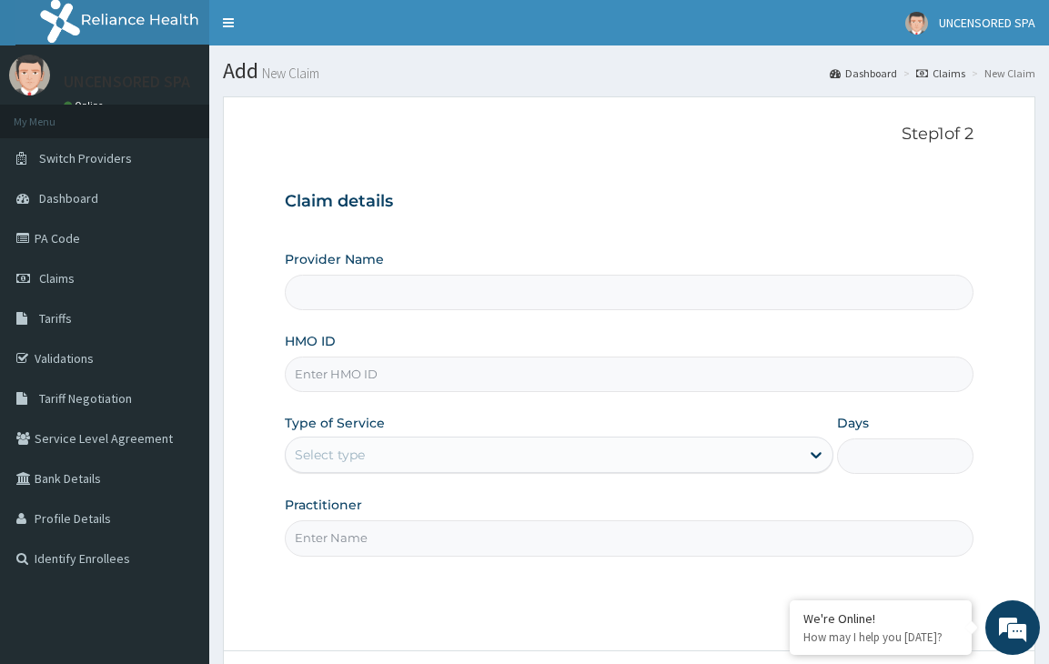
type input "Uncensored Body Service & Spa"
type input "1"
click at [438, 368] on input "HMO ID" at bounding box center [629, 374] width 689 height 35
paste input "AGO/10028/D"
type input "AGO/10028/D"
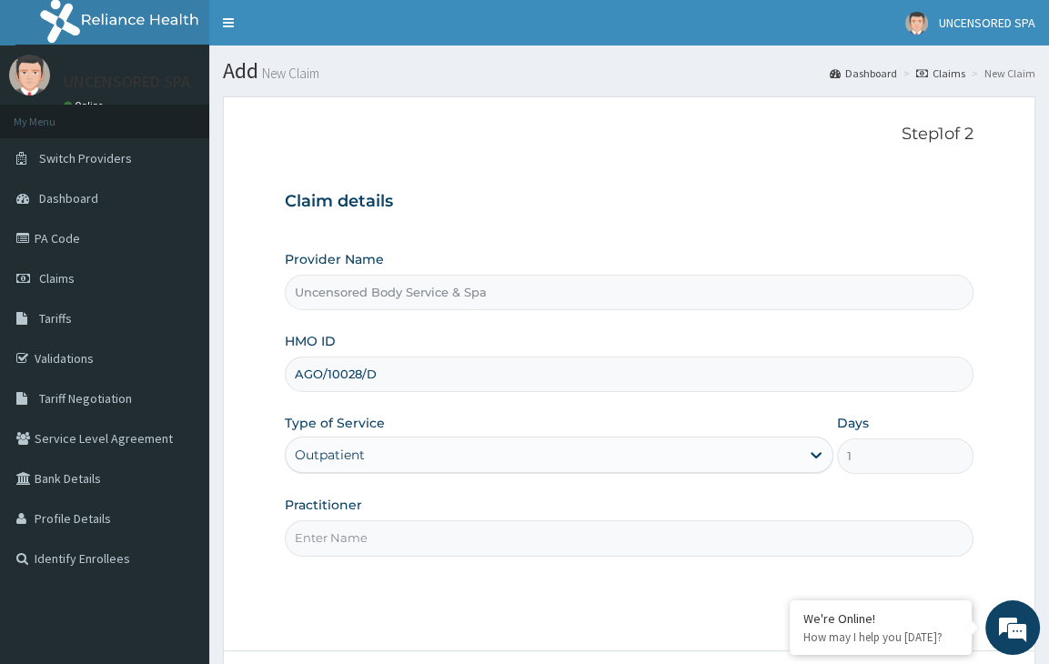
click at [382, 542] on input "Practitioner" at bounding box center [629, 537] width 689 height 35
type input "Tejumola"
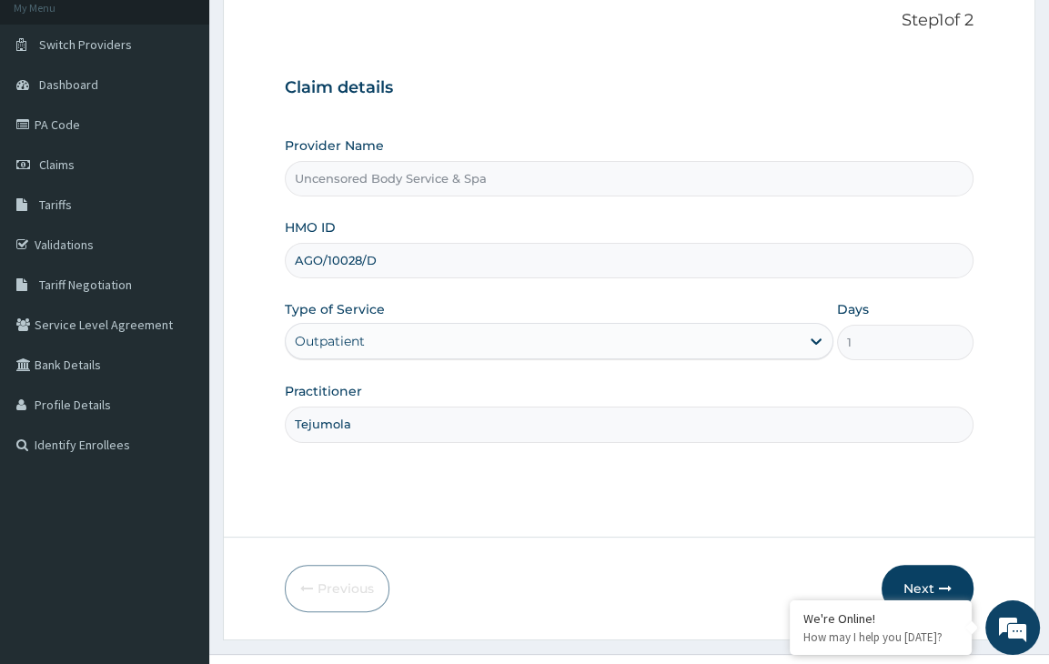
scroll to position [149, 0]
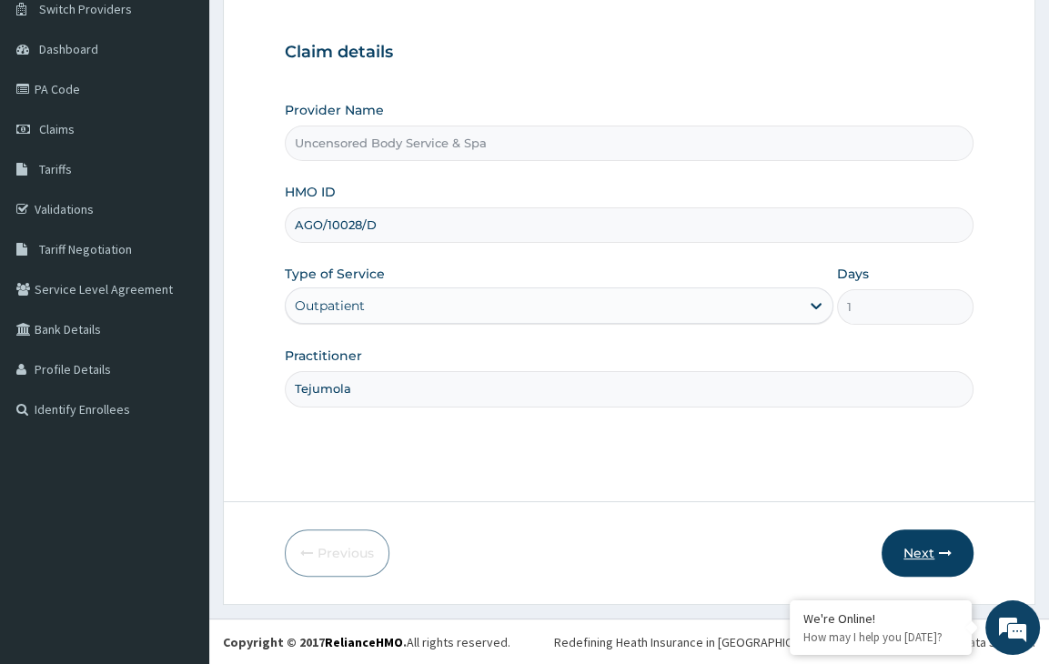
click at [901, 566] on button "Next" at bounding box center [928, 552] width 92 height 47
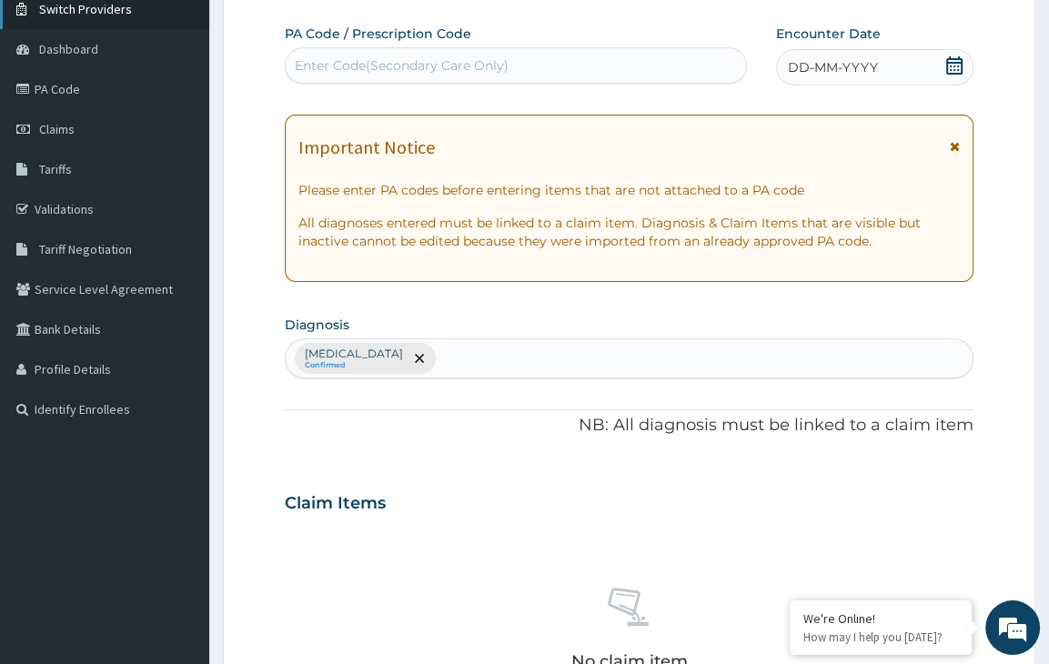
scroll to position [0, 0]
click at [355, 56] on div "Enter Code(Secondary Care Only)" at bounding box center [402, 65] width 214 height 18
paste input "PA/81EF46"
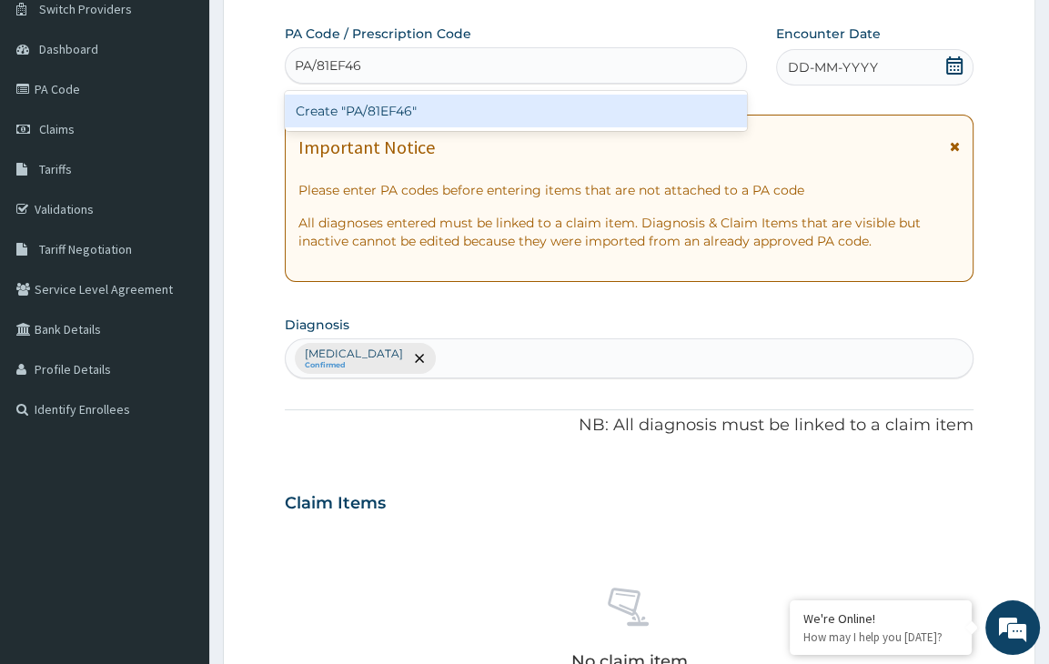
type input "PA/81EF46"
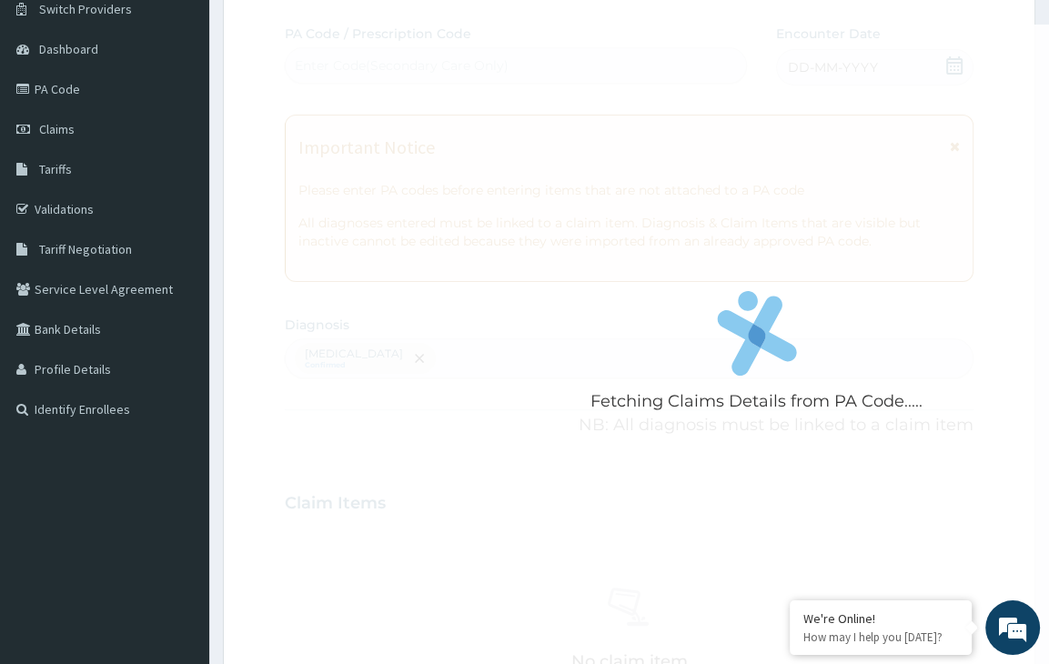
click at [258, 116] on form "Step 2 of 2 Fetching Claims Details from PA Code..... PA Code / Prescription Co…" at bounding box center [629, 524] width 812 height 1154
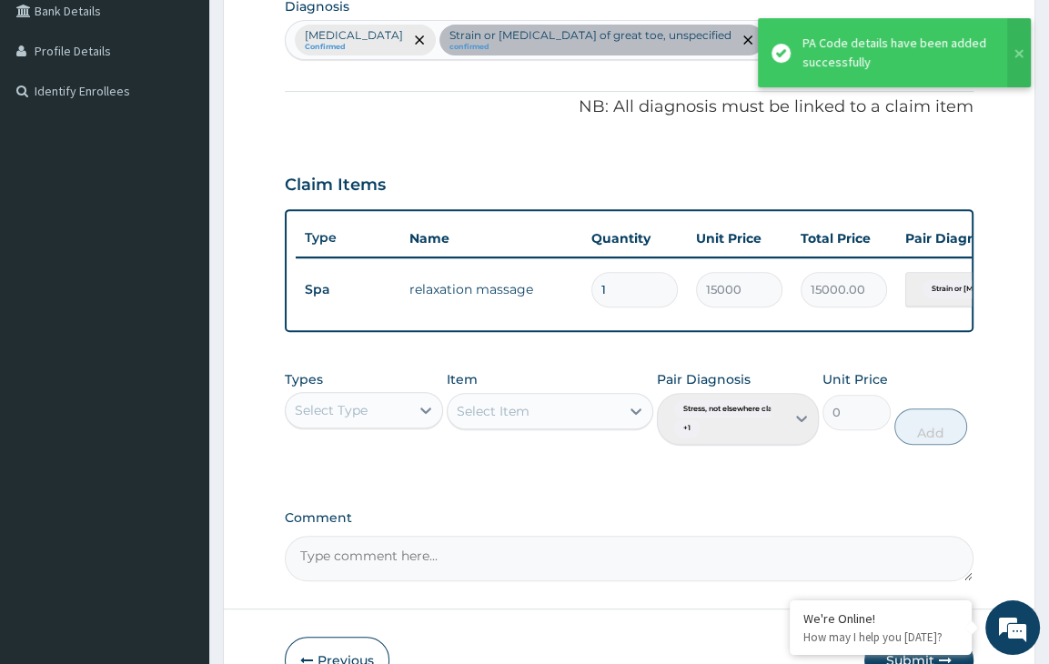
scroll to position [587, 0]
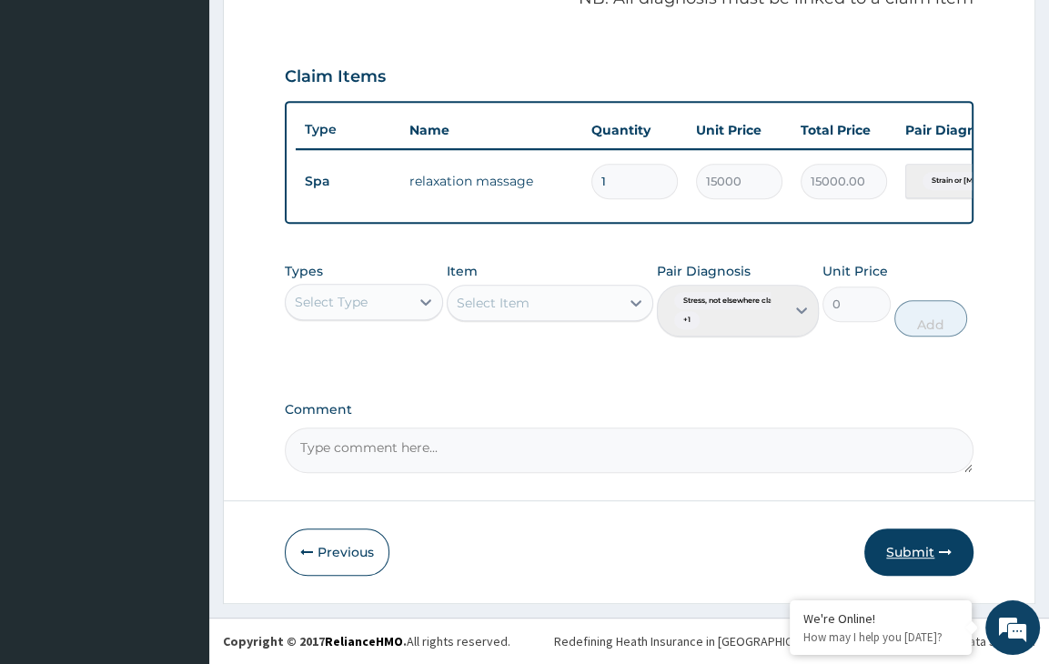
click at [918, 557] on button "Submit" at bounding box center [918, 552] width 109 height 47
click at [943, 544] on button "Submit" at bounding box center [918, 552] width 109 height 47
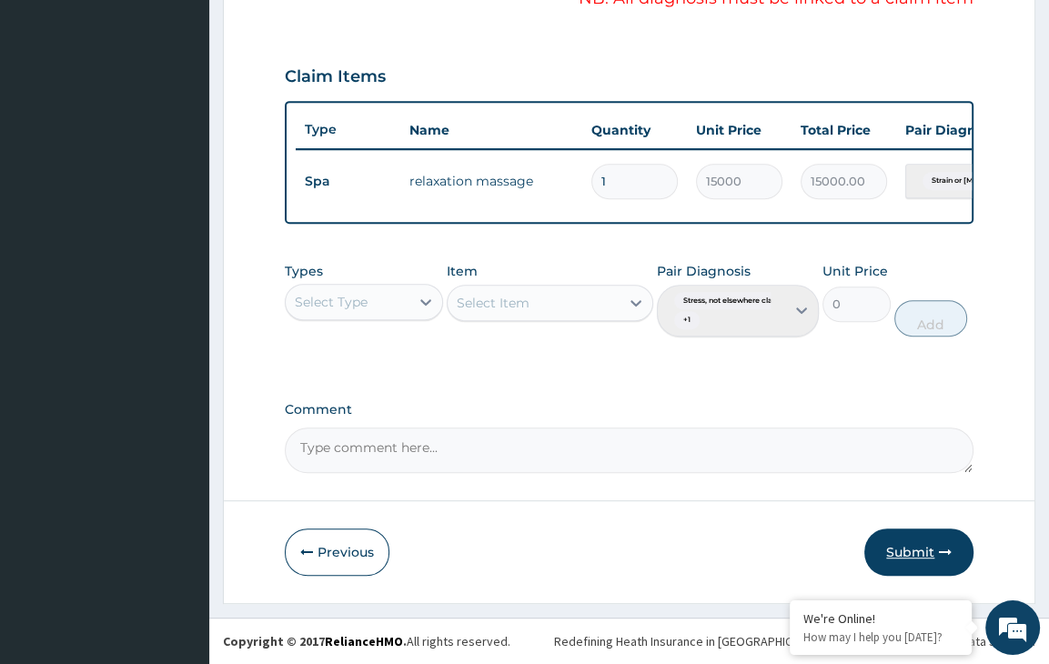
click at [943, 544] on button "Submit" at bounding box center [918, 552] width 109 height 47
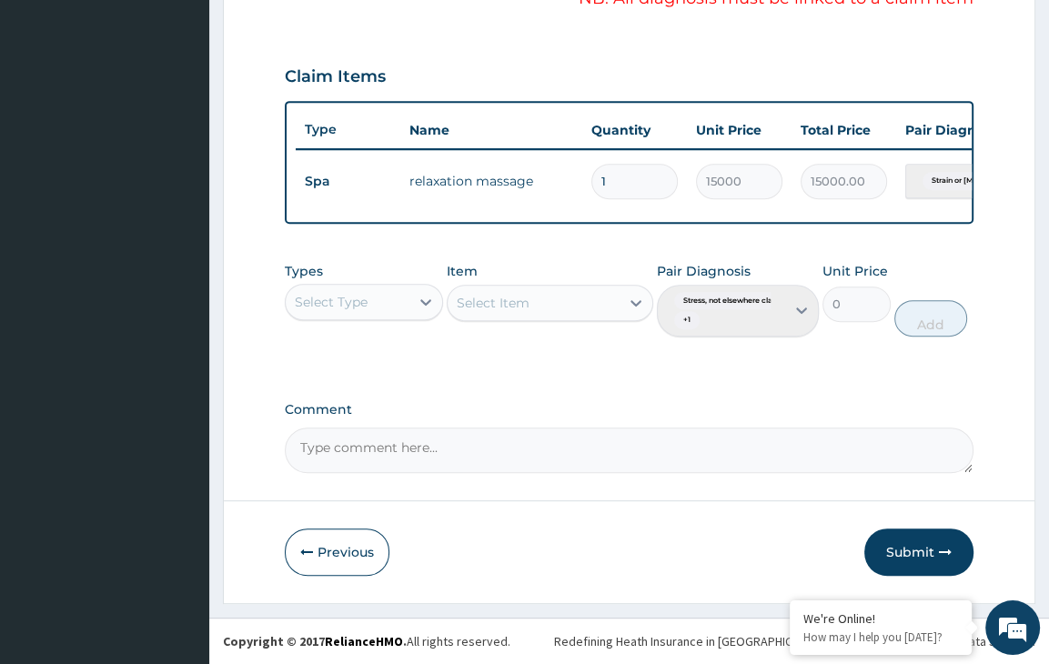
drag, startPoint x: 943, startPoint y: 544, endPoint x: 562, endPoint y: 321, distance: 440.8
click at [562, 321] on form "Step 2 of 2 PA Code / Prescription Code Enter Code(Secondary Care Only) Encount…" at bounding box center [629, 63] width 812 height 1084
click at [924, 541] on button "Submit" at bounding box center [918, 552] width 109 height 47
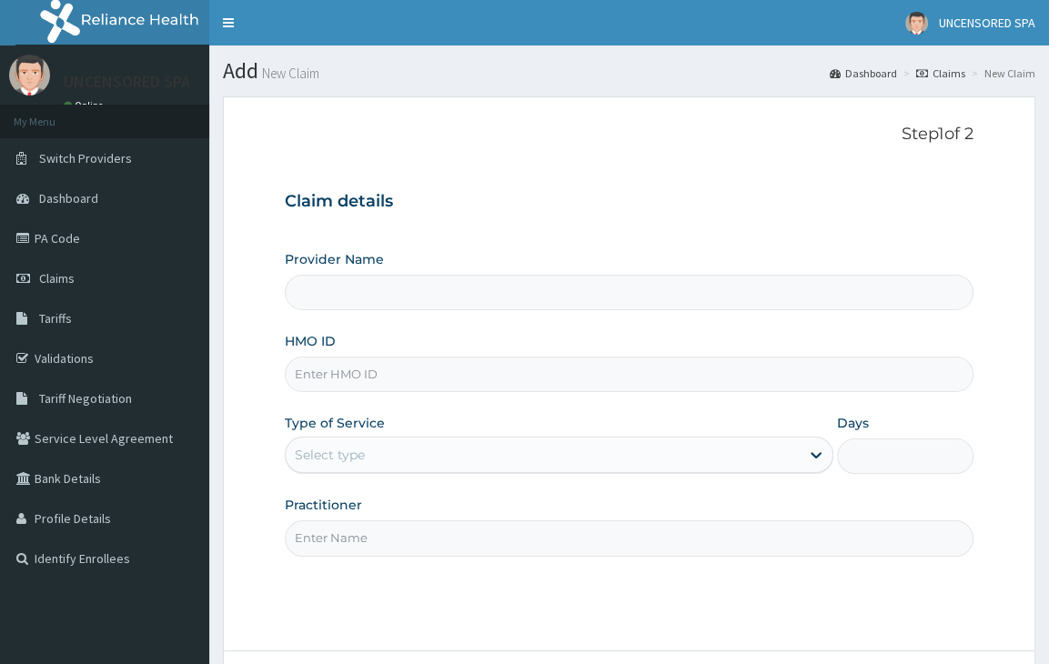
click at [349, 379] on input "HMO ID" at bounding box center [629, 374] width 689 height 35
paste input "EXT/10046/A"
type input "EXT/10046/A"
type input "Uncensored Body Service & Spa"
type input "1"
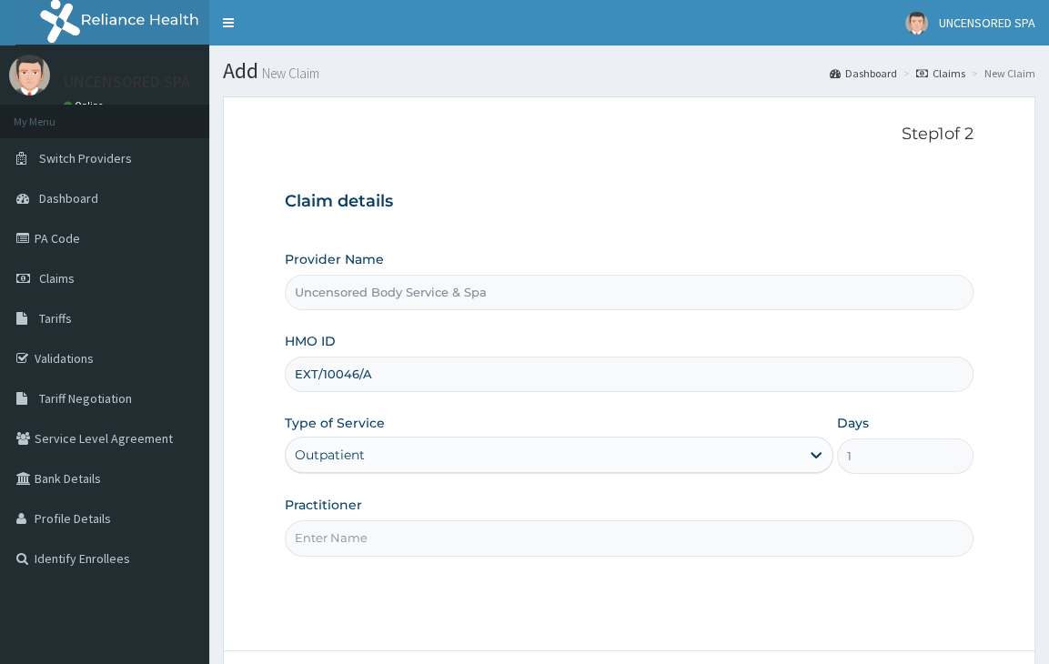
type input "EXT/10046/A"
drag, startPoint x: 378, startPoint y: 543, endPoint x: 433, endPoint y: 572, distance: 61.9
click at [433, 572] on div "Step 1 of 2 Claim details Provider Name Uncensored Body Service & Spa HMO ID EX…" at bounding box center [629, 374] width 689 height 499
type input "Tejumola"
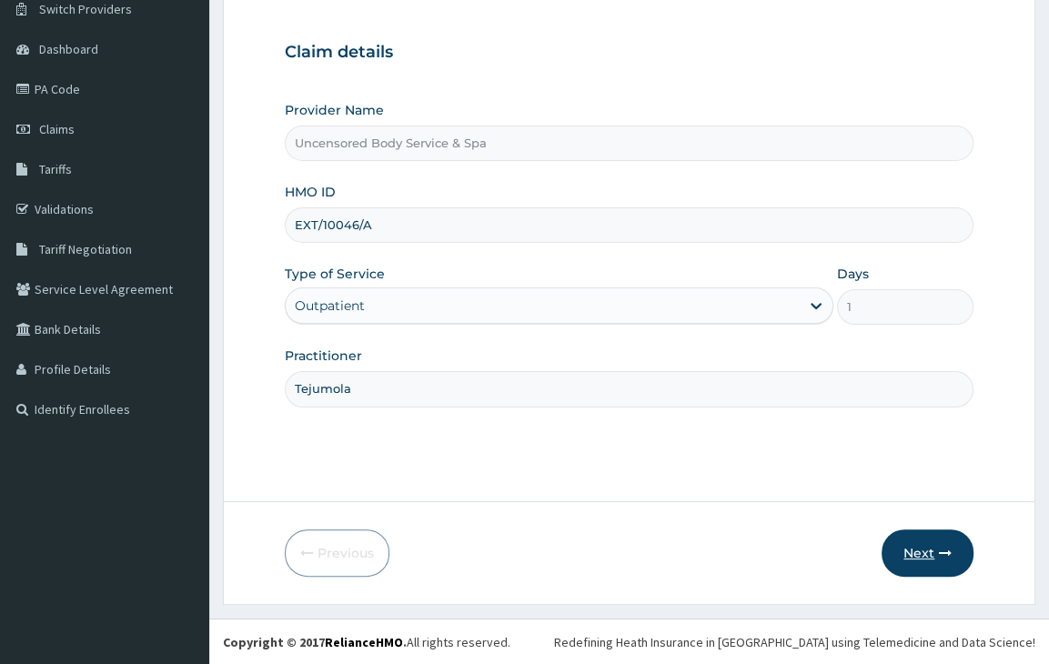
click at [920, 558] on button "Next" at bounding box center [928, 552] width 92 height 47
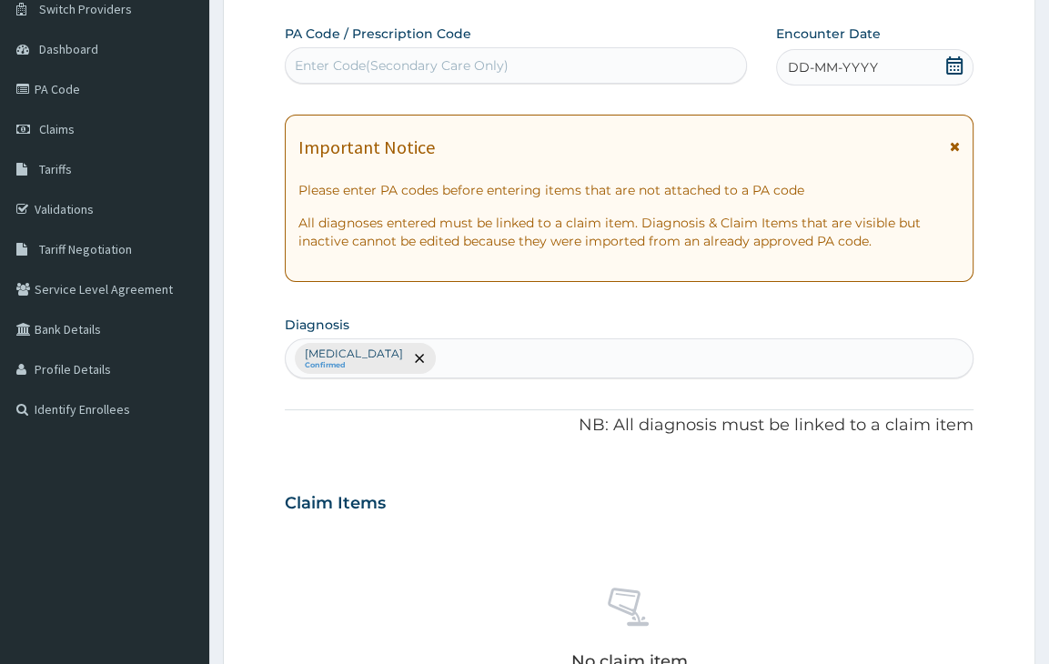
click at [410, 66] on div "Enter Code(Secondary Care Only)" at bounding box center [402, 65] width 214 height 18
paste input "PA/251AC7"
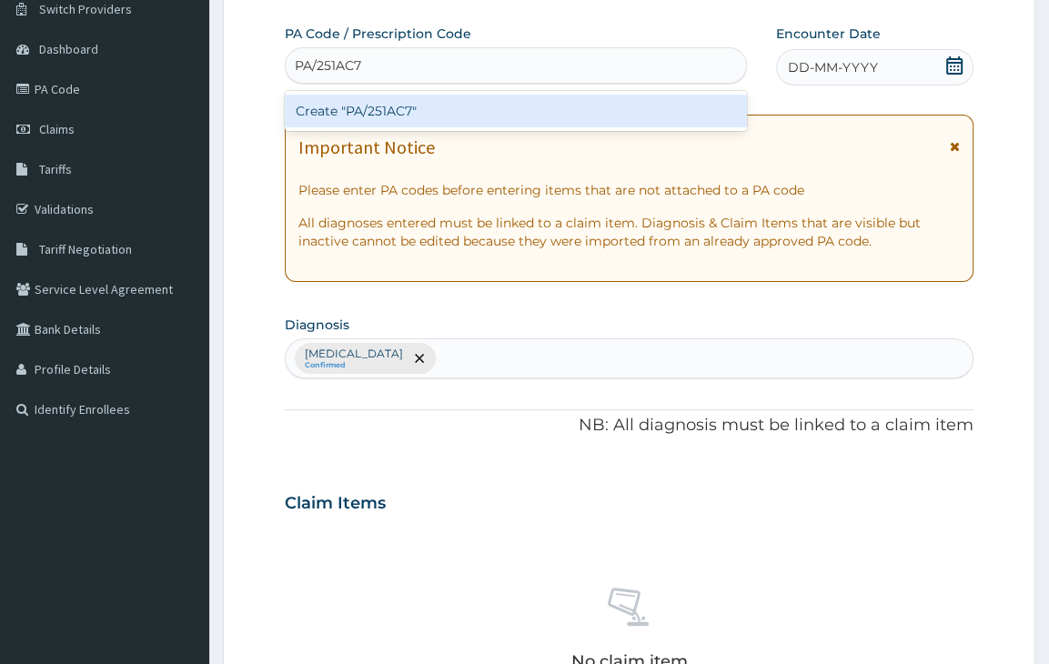
type input "PA/251AC7"
click at [251, 306] on form "Step 2 of 2 PA Code / Prescription Code option Create "PA/251AC7" focused, 1 of…" at bounding box center [629, 524] width 812 height 1154
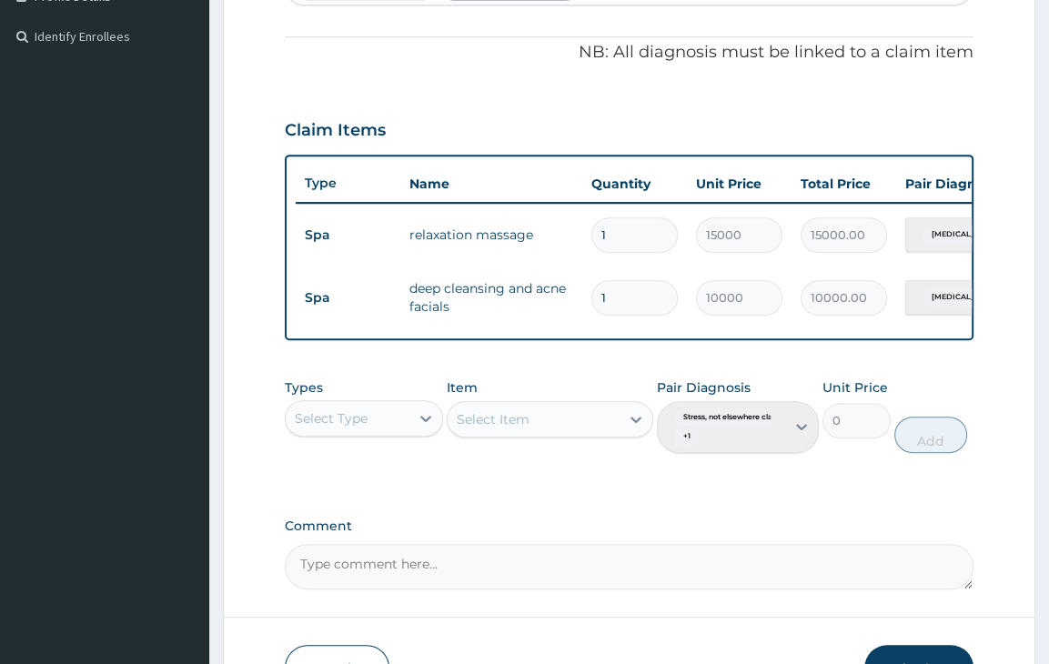
scroll to position [650, 0]
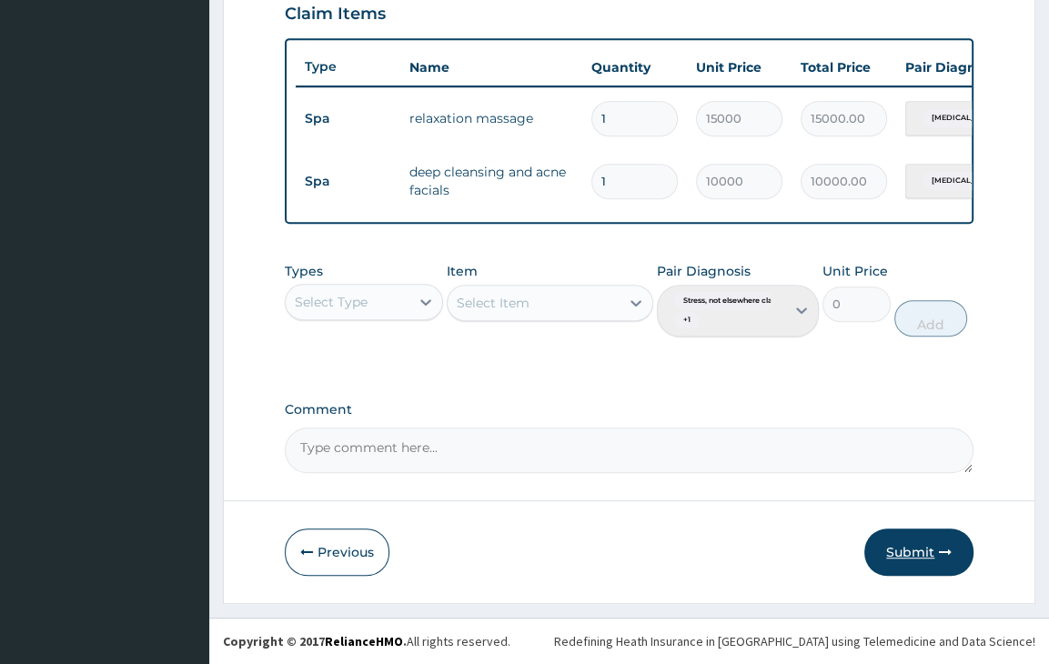
click at [922, 545] on button "Submit" at bounding box center [918, 552] width 109 height 47
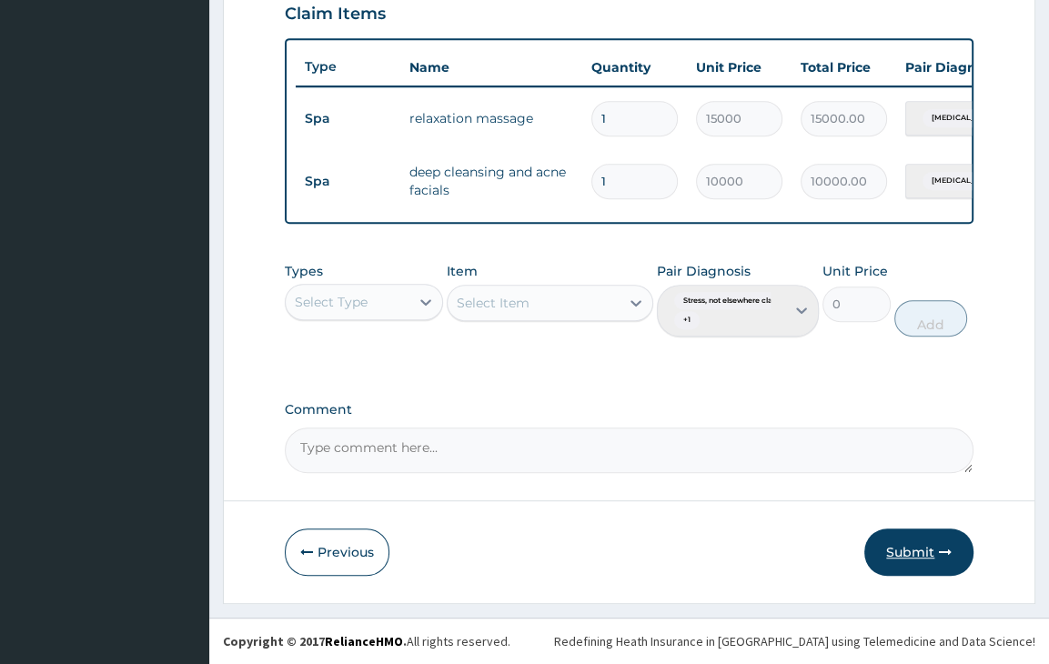
click at [922, 545] on button "Submit" at bounding box center [918, 552] width 109 height 47
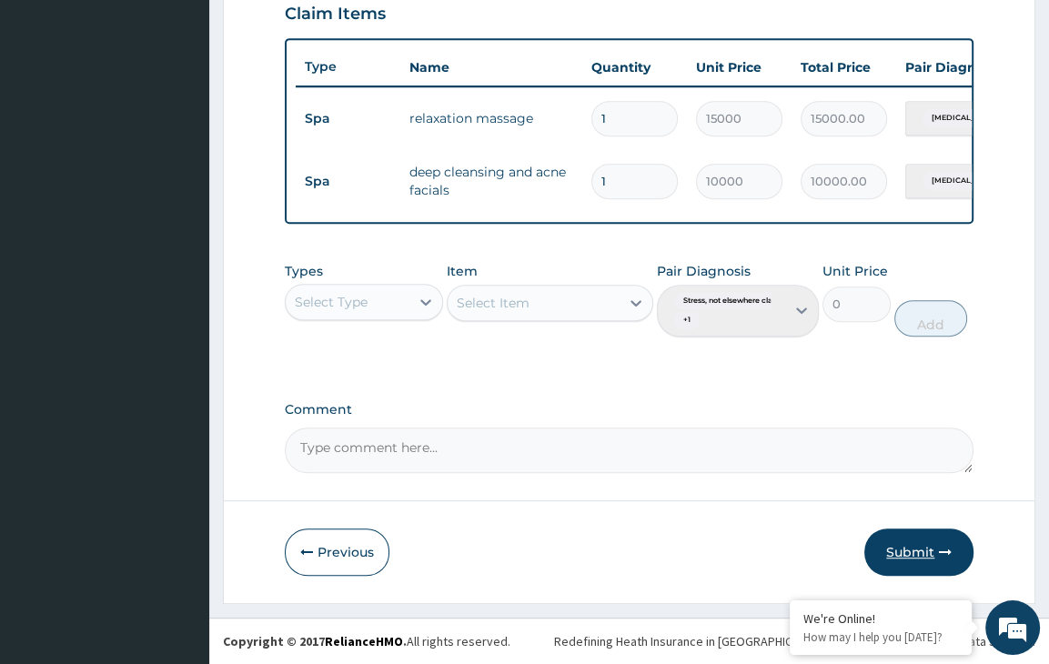
click at [928, 535] on button "Submit" at bounding box center [918, 552] width 109 height 47
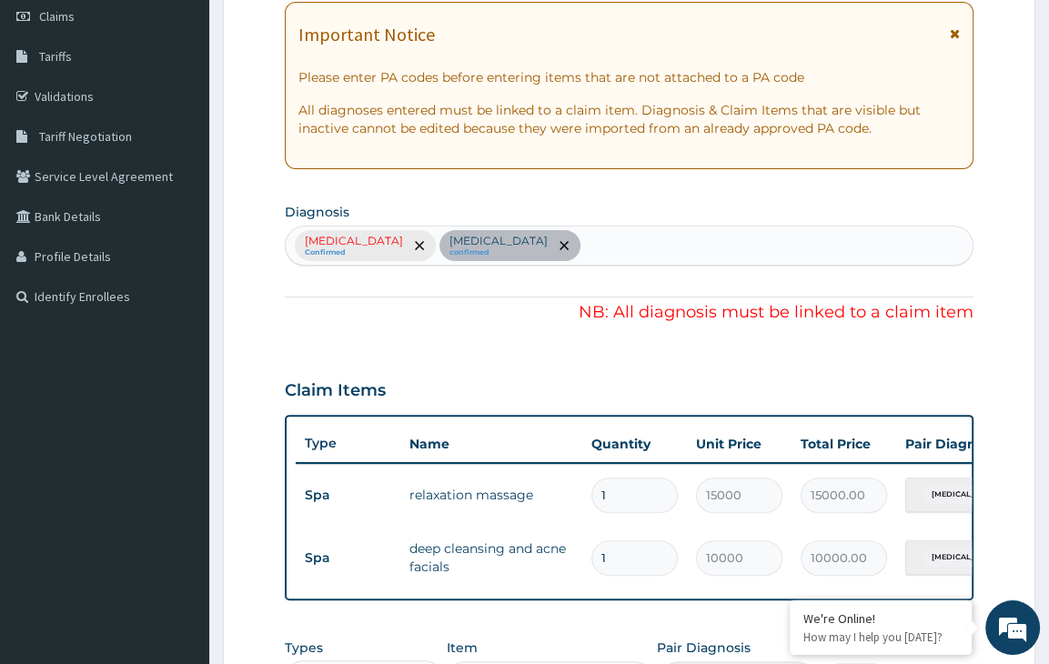
scroll to position [257, 0]
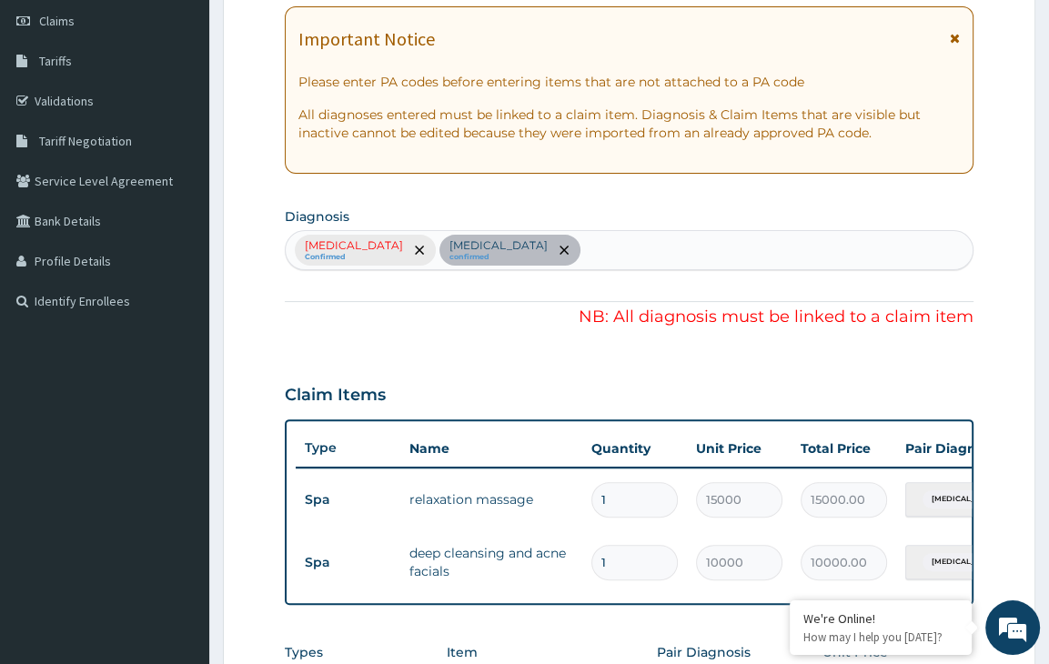
click at [621, 247] on div "Stress, not elsewhere classified Confirmed Low self-esteem confirmed" at bounding box center [629, 250] width 689 height 40
click at [624, 250] on div "Stress, not elsewhere classified Confirmed Low self-esteem confirmed" at bounding box center [629, 250] width 689 height 40
click at [489, 252] on div "Stress, not elsewhere classified Confirmed Low self-esteem confirmed" at bounding box center [629, 250] width 689 height 40
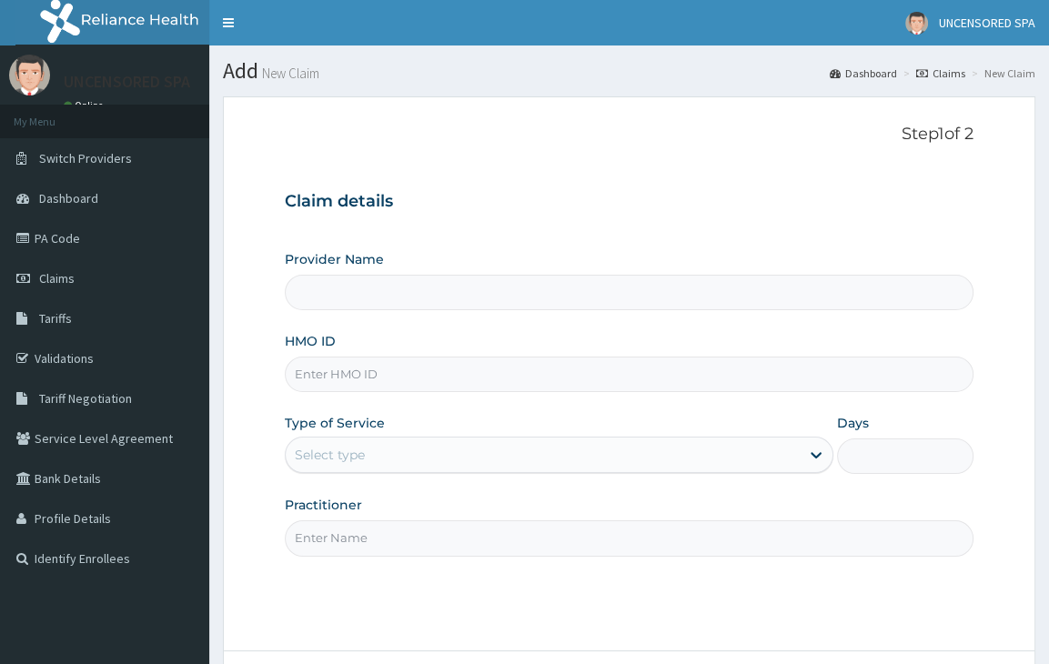
click at [371, 385] on input "HMO ID" at bounding box center [629, 374] width 689 height 35
